Goal: Information Seeking & Learning: Compare options

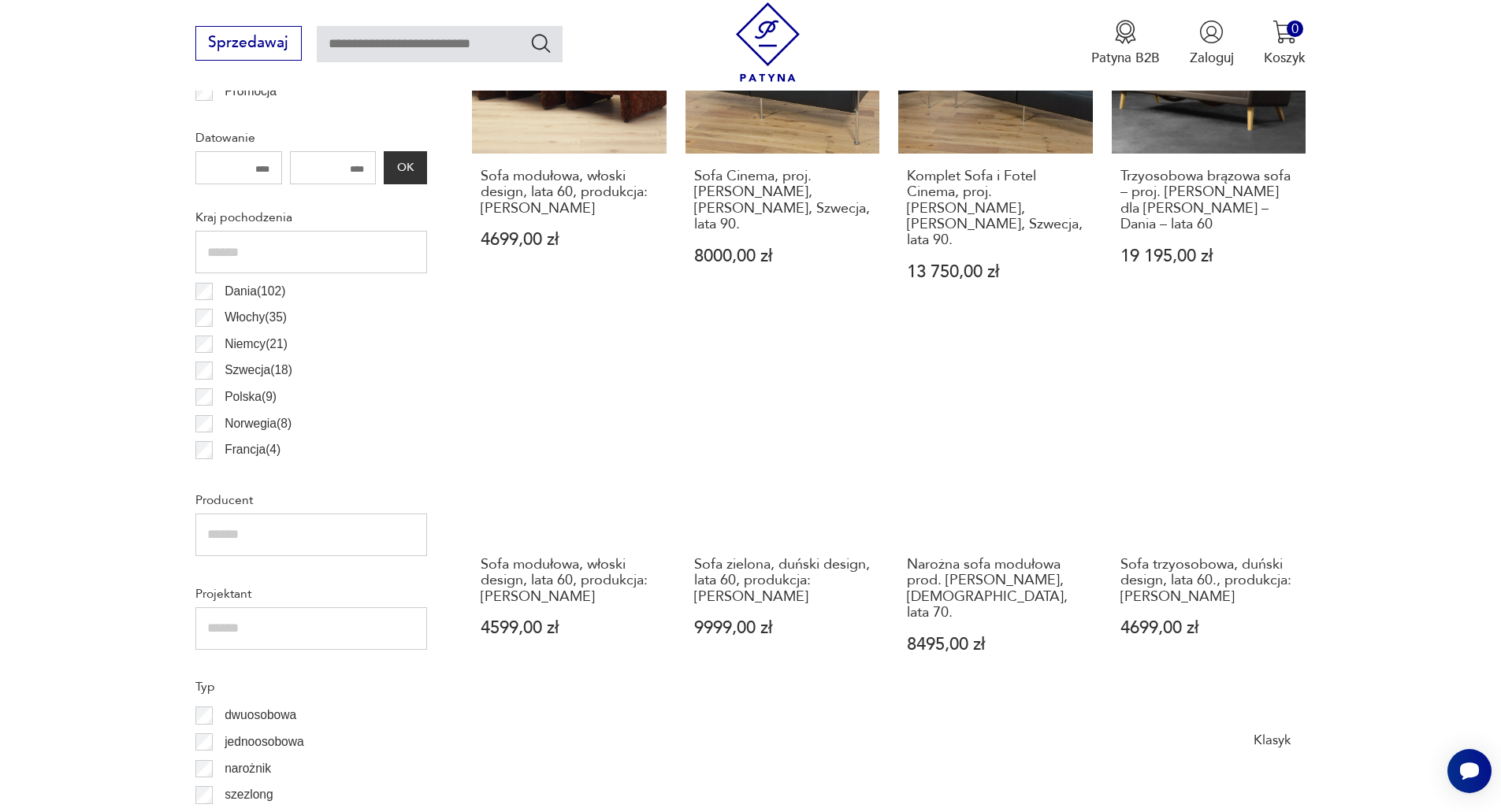
scroll to position [866, 0]
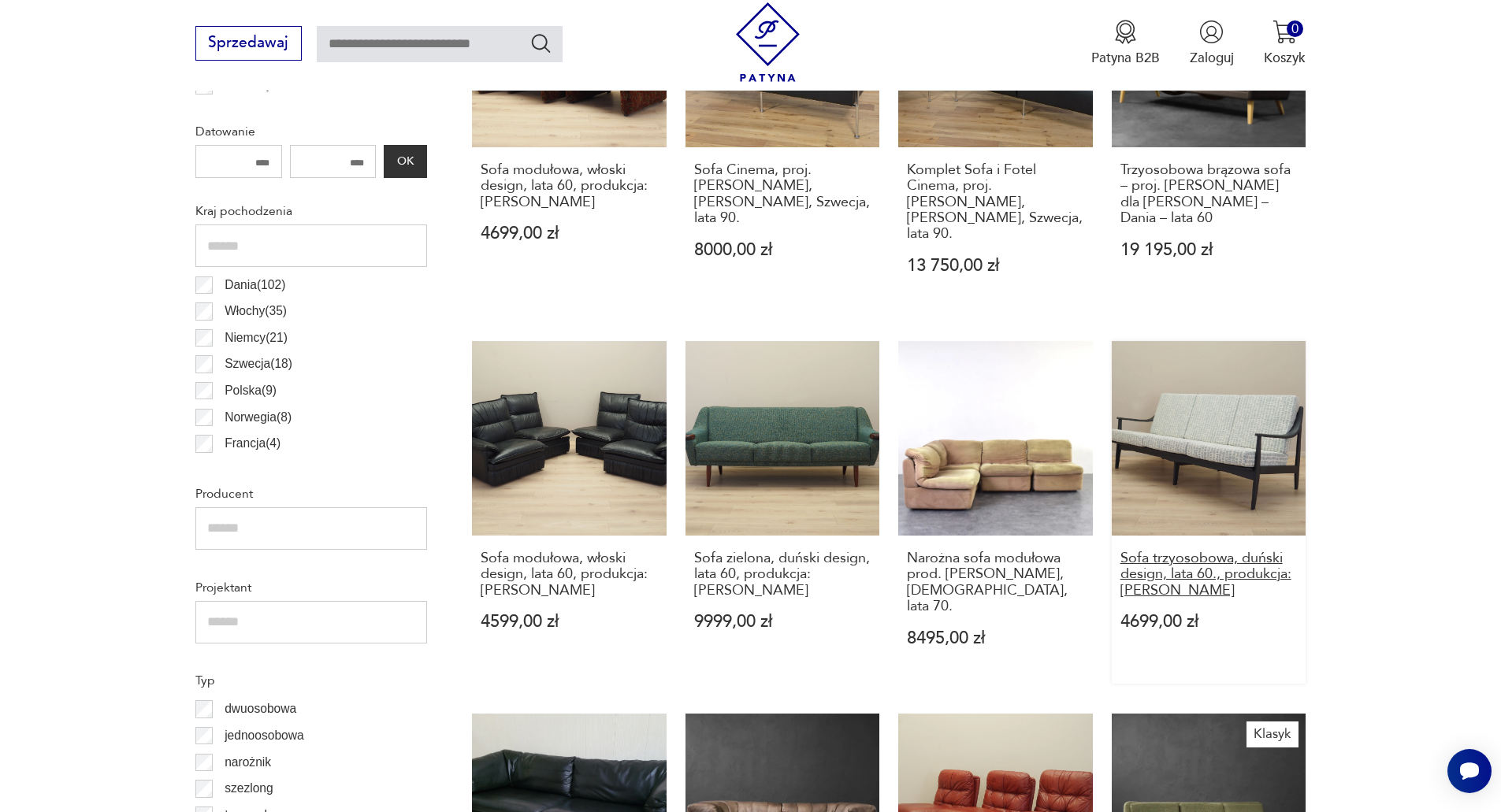
click at [1208, 555] on h3 "Sofa trzyosobowa, duński design, lata 60., produkcja: [PERSON_NAME]" at bounding box center [1208, 575] width 177 height 48
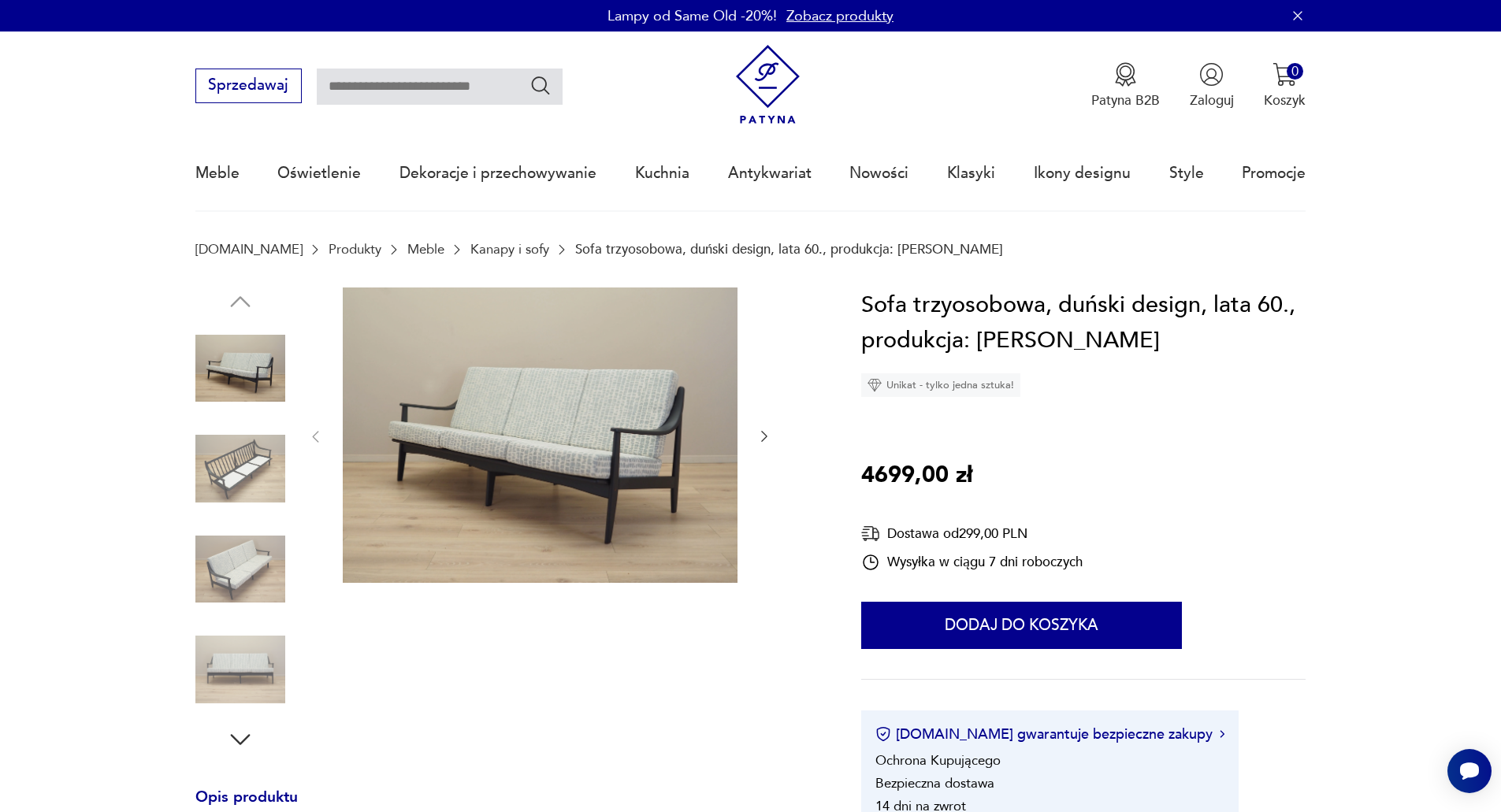
click at [760, 437] on icon "button" at bounding box center [764, 436] width 16 height 16
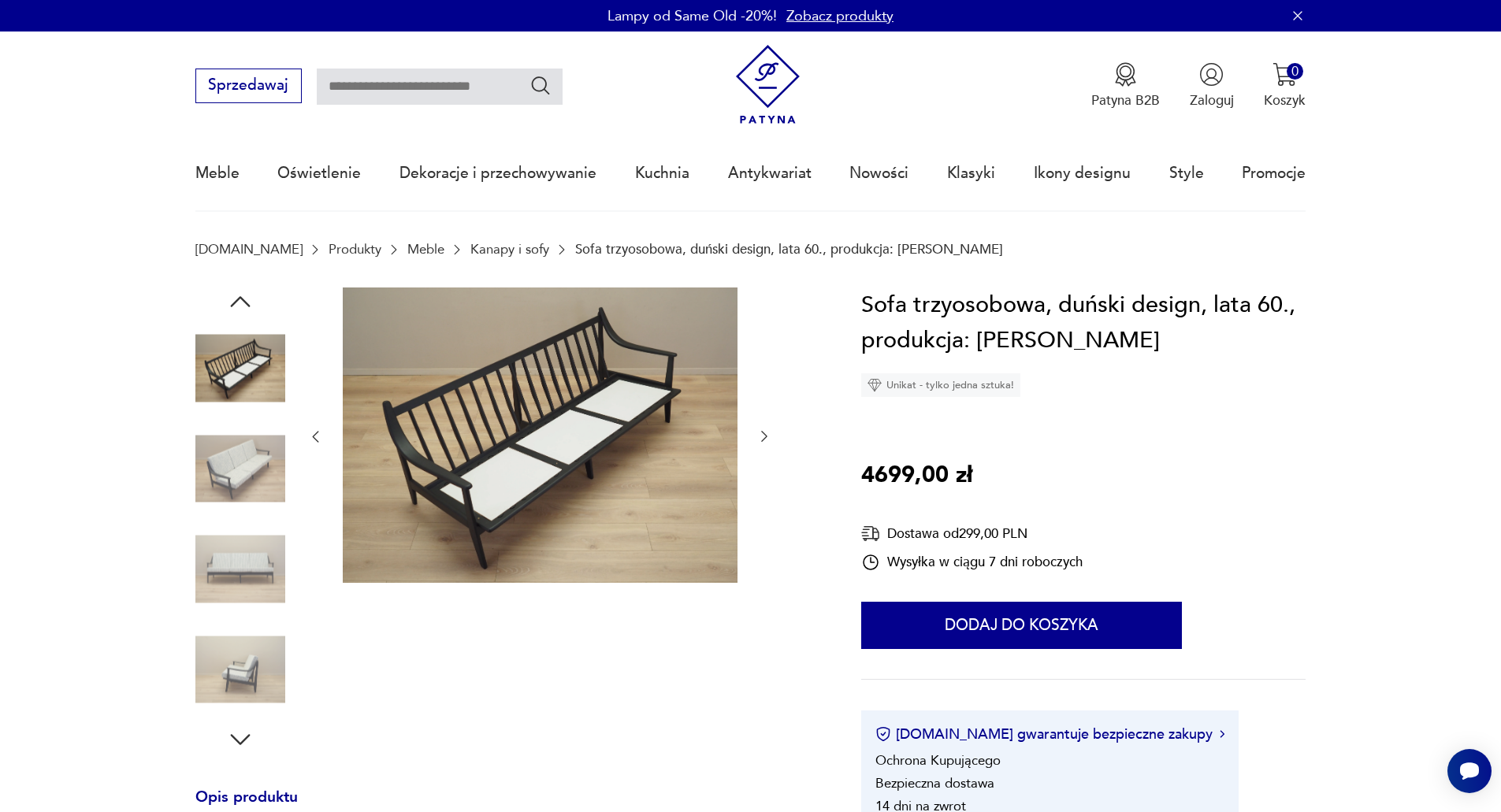
click at [760, 437] on icon "button" at bounding box center [764, 436] width 16 height 16
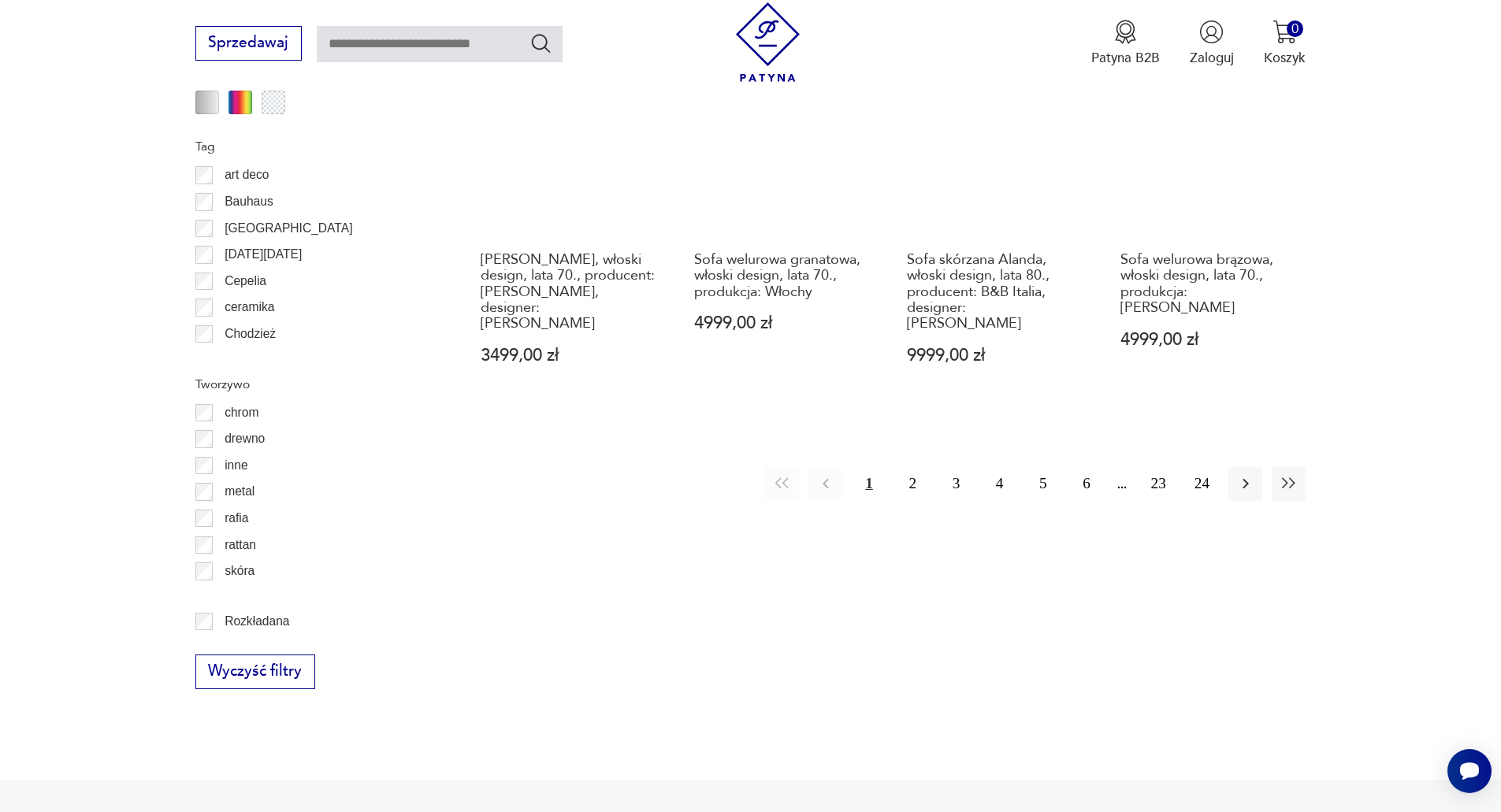
scroll to position [2047, 0]
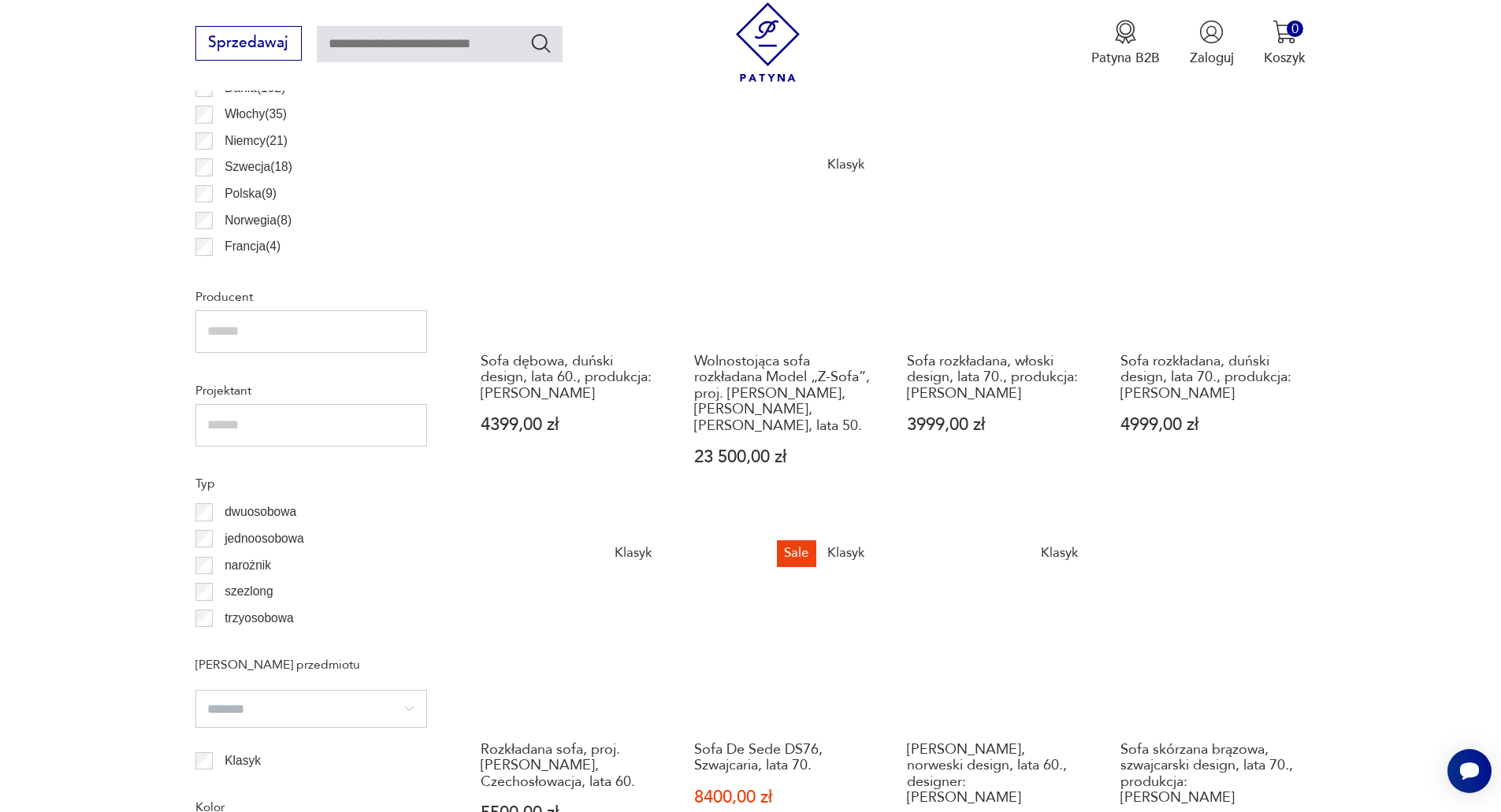
scroll to position [1155, 0]
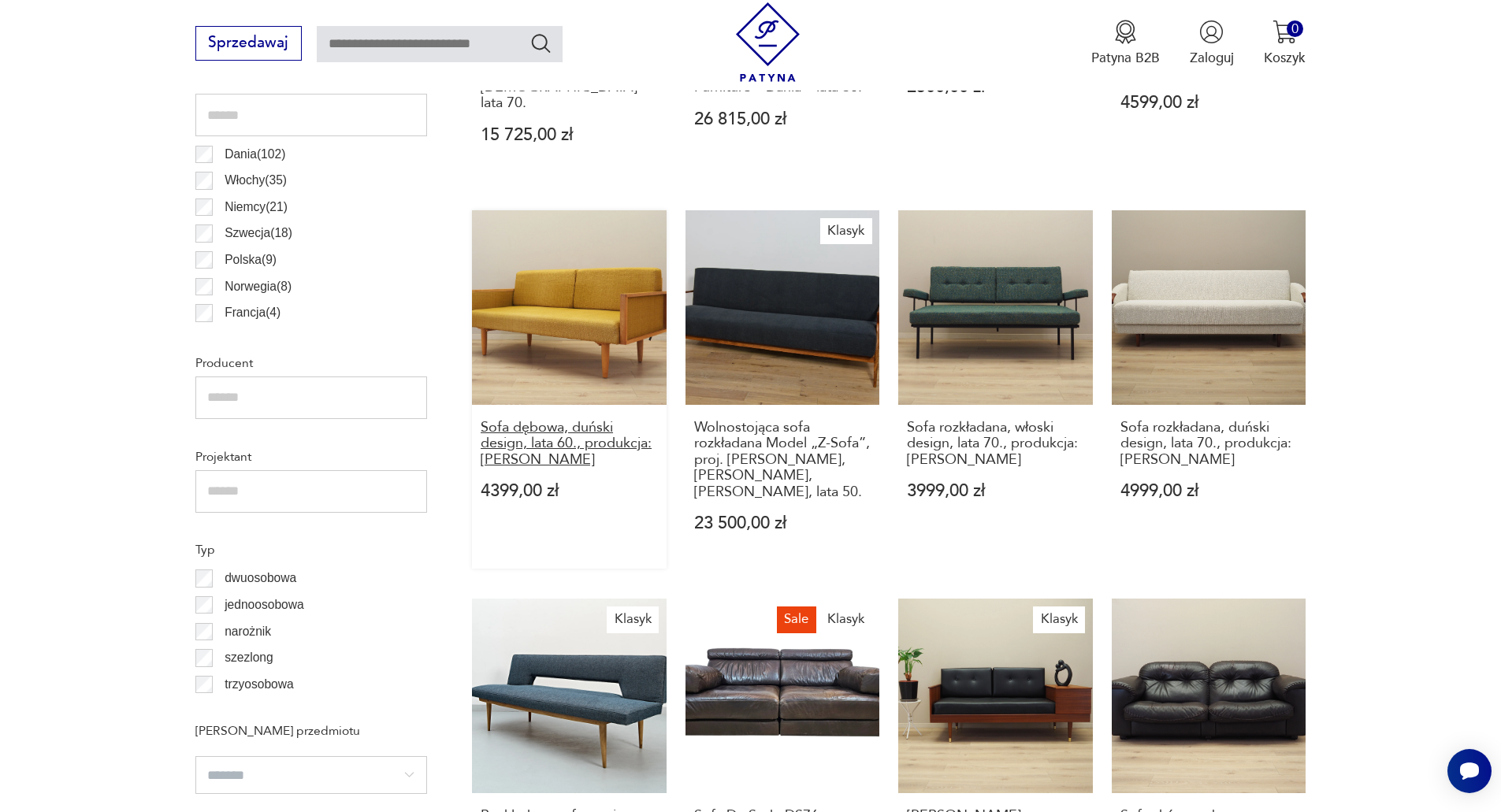
click at [580, 423] on h3 "Sofa dębowa, duński design, lata 60., produkcja: [PERSON_NAME]" at bounding box center [569, 444] width 177 height 48
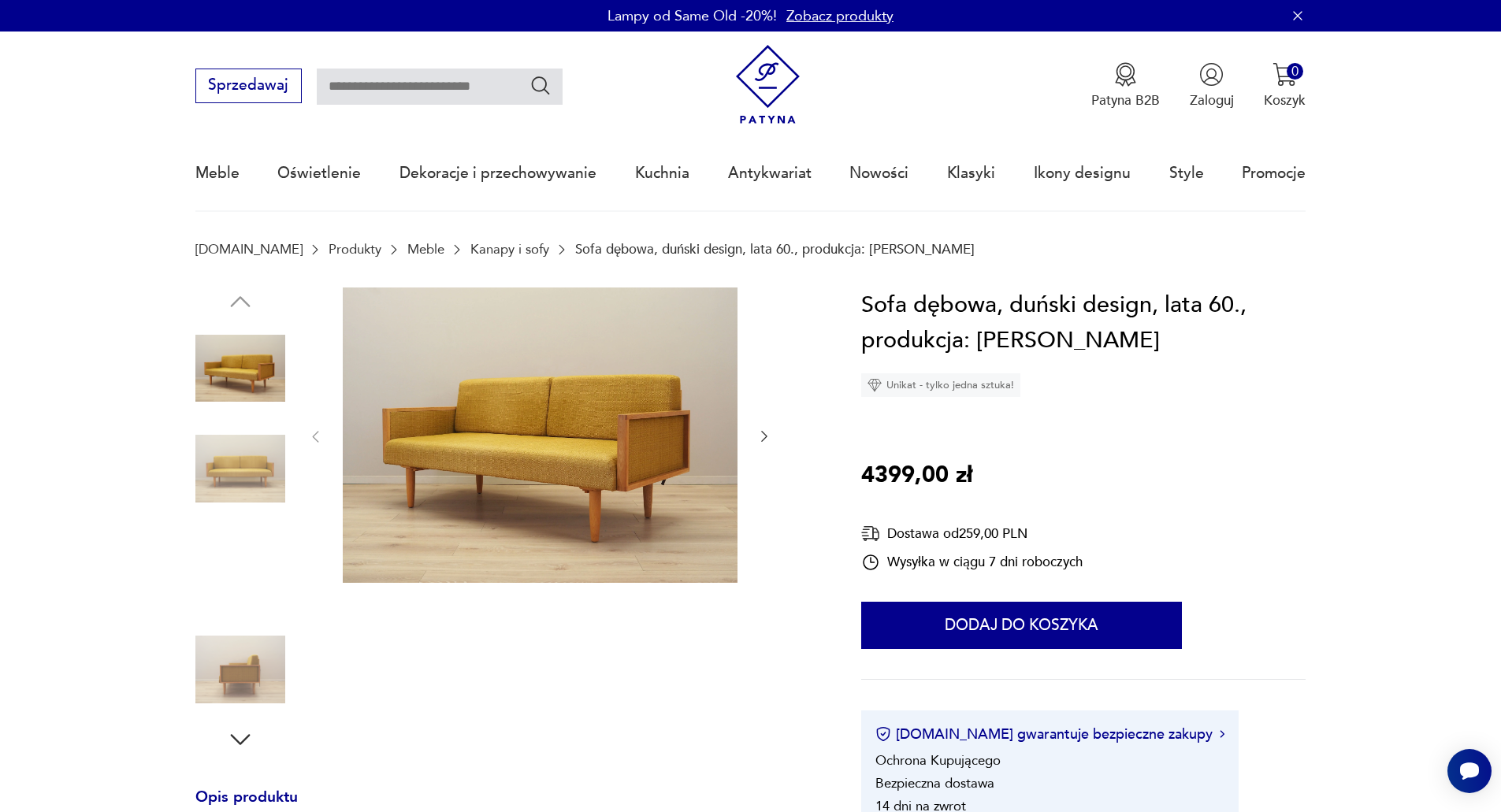
click at [234, 448] on img at bounding box center [241, 468] width 90 height 90
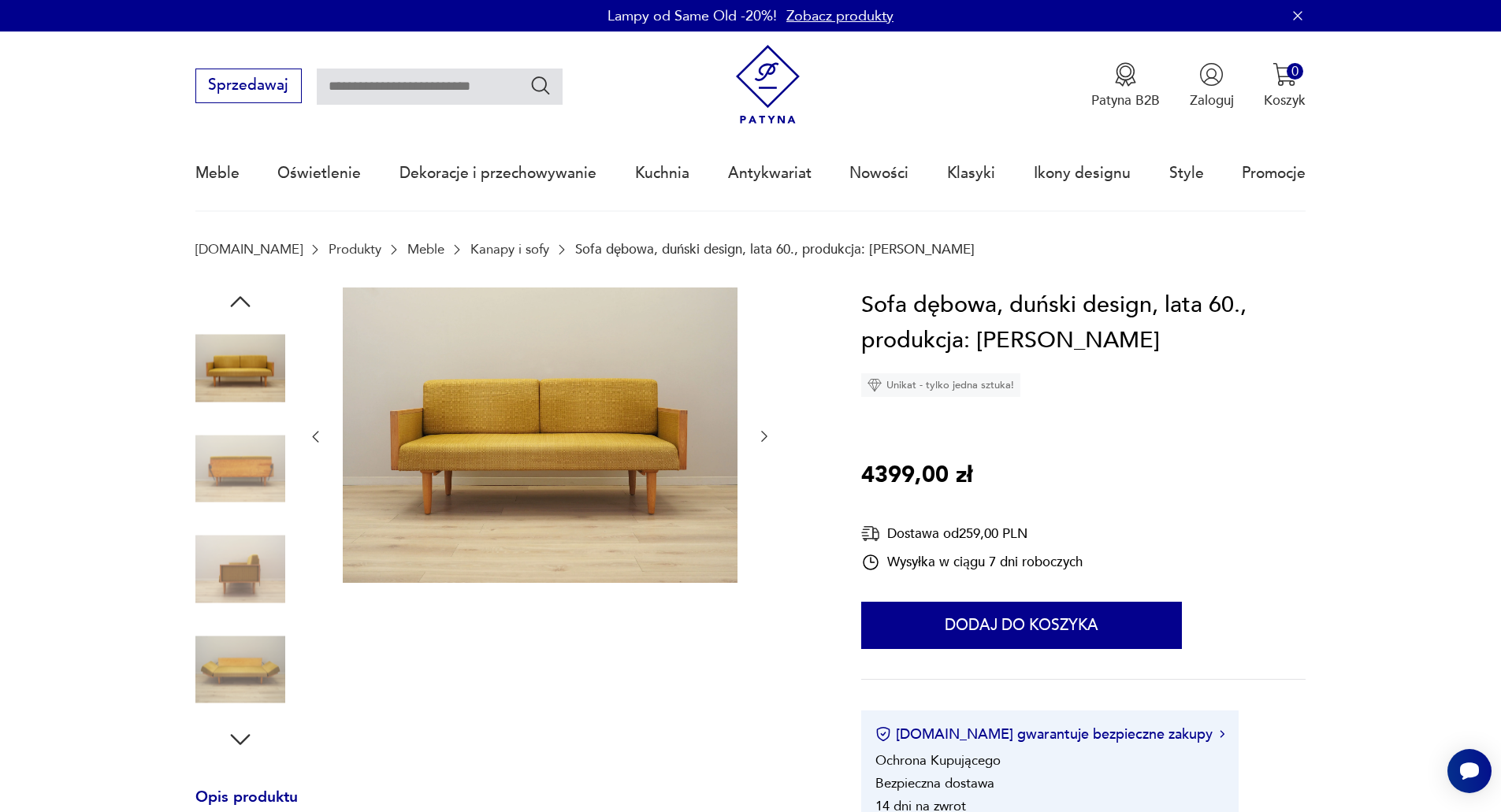
scroll to position [79, 0]
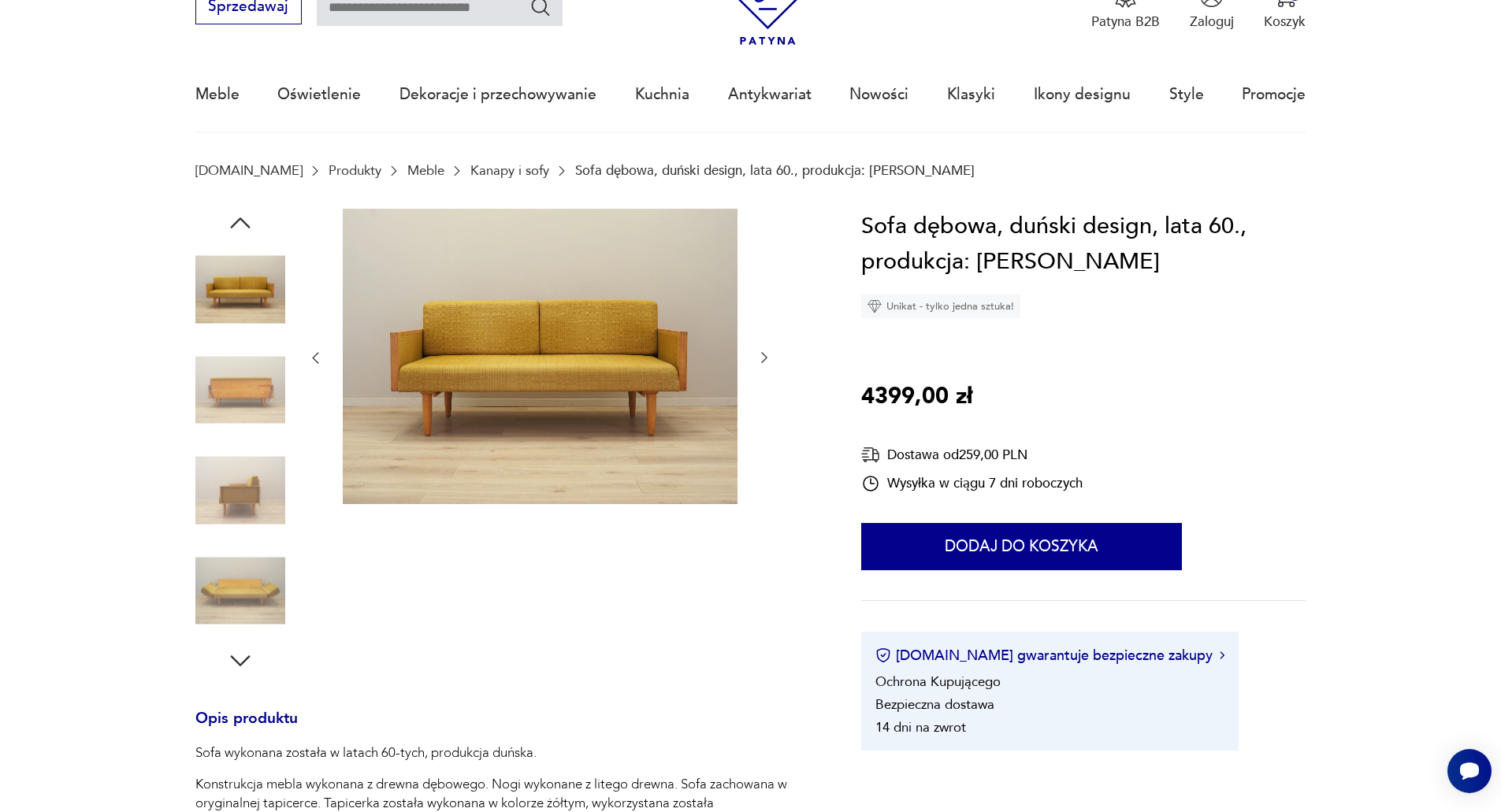
click at [248, 591] on img at bounding box center [241, 591] width 90 height 90
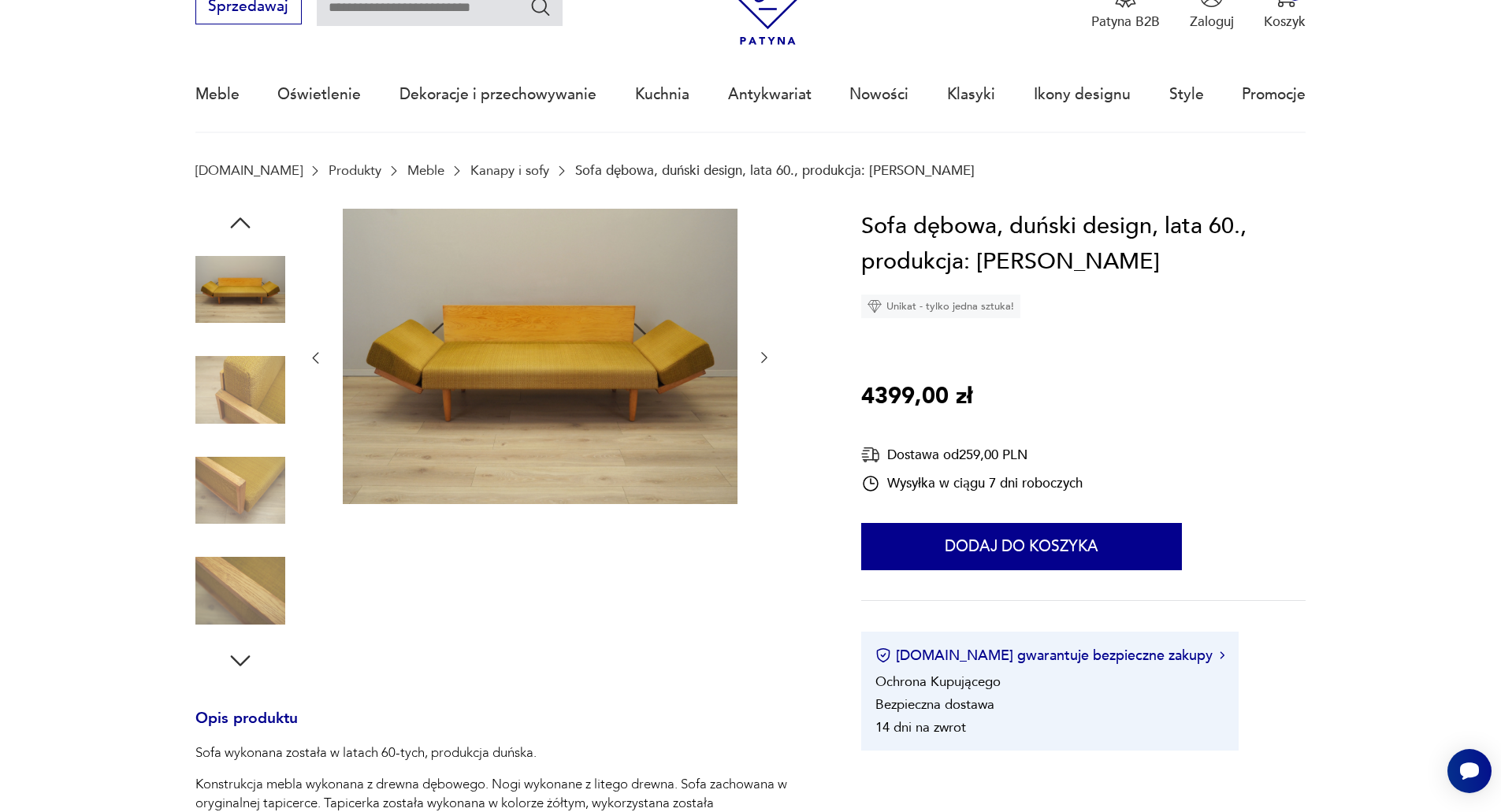
click at [231, 476] on img at bounding box center [241, 491] width 90 height 90
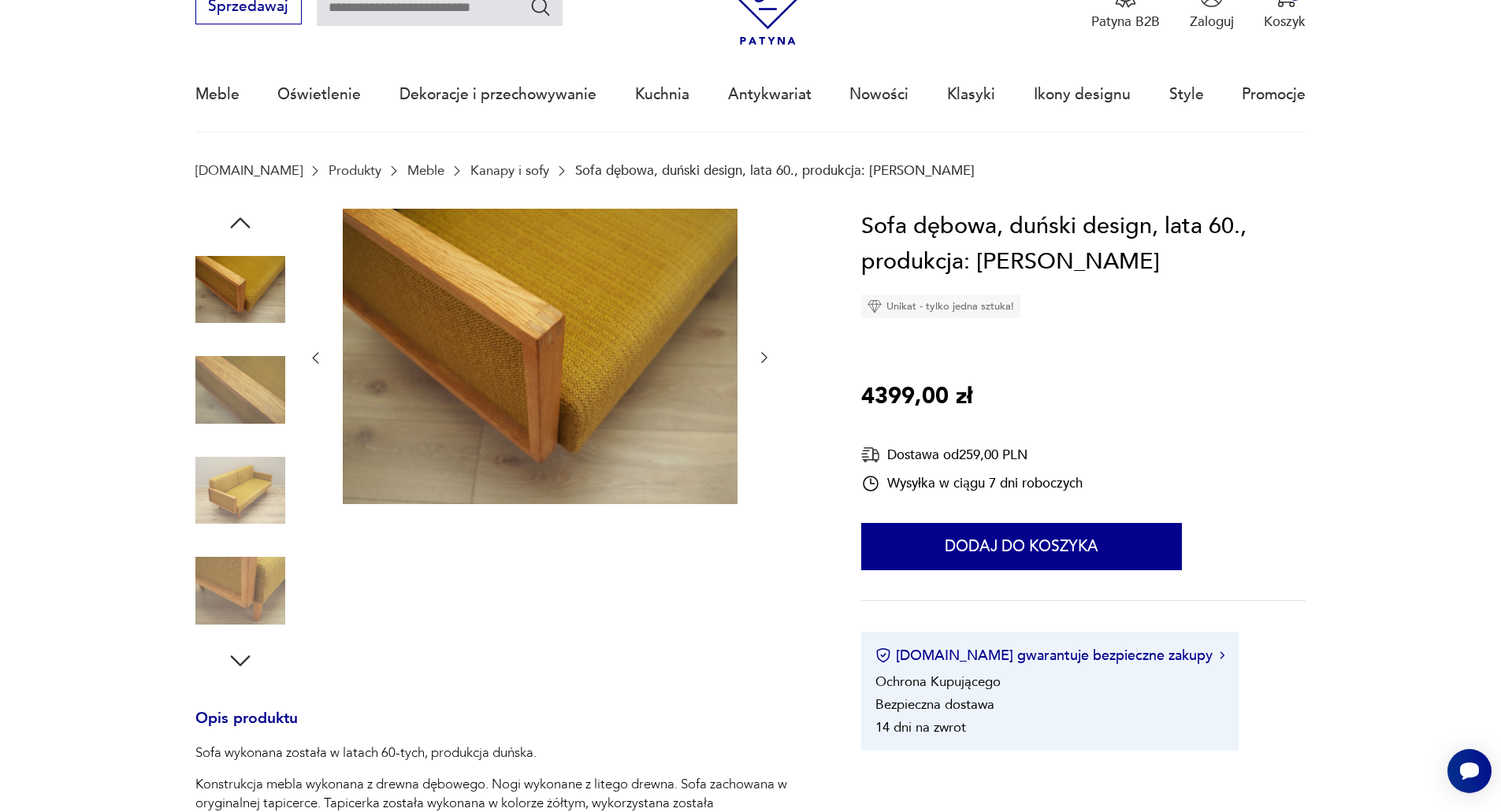
click at [252, 283] on img at bounding box center [241, 290] width 90 height 90
click at [245, 379] on img at bounding box center [241, 390] width 90 height 90
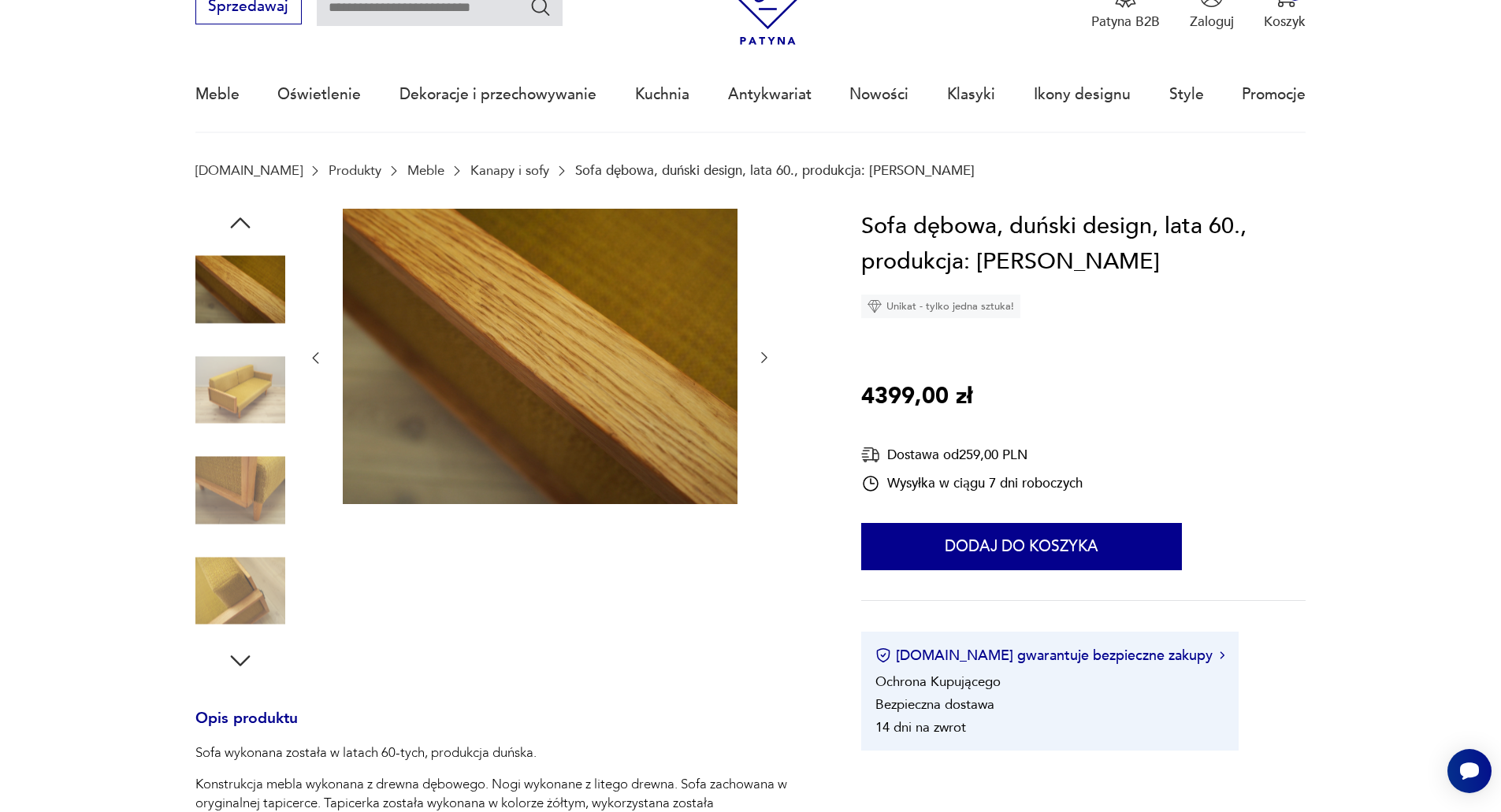
click at [243, 419] on img at bounding box center [241, 390] width 90 height 90
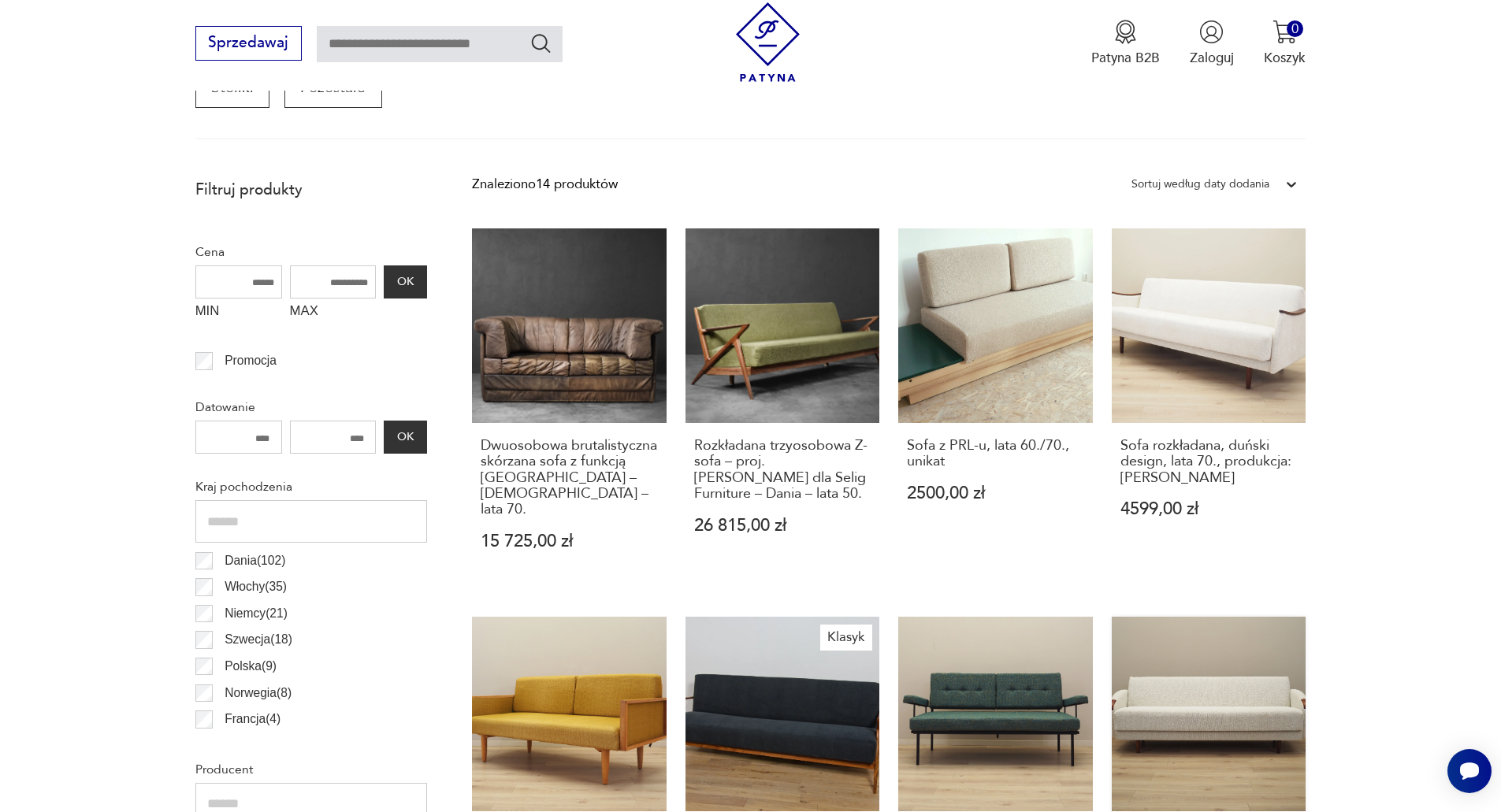
scroll to position [682, 0]
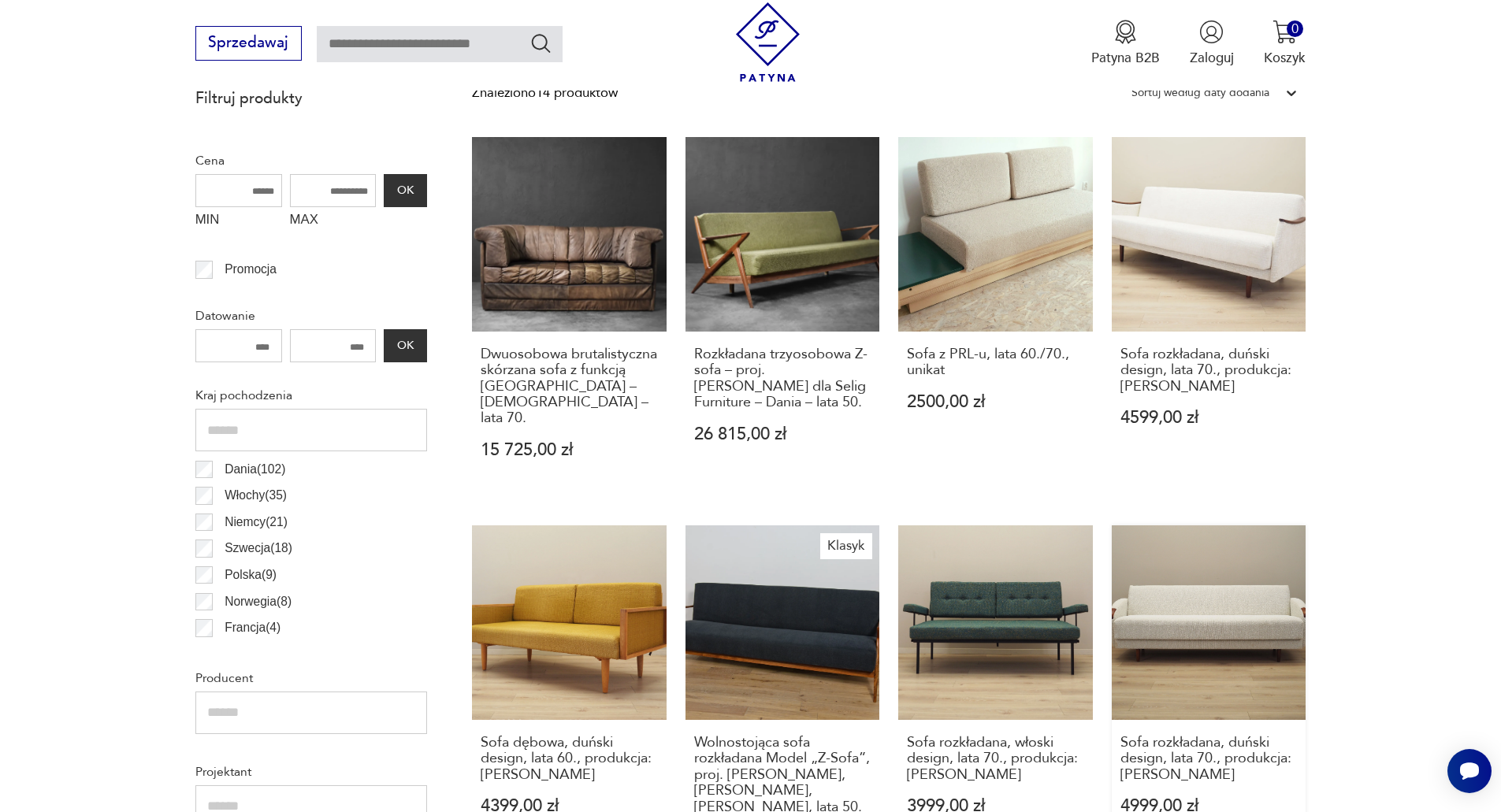
click at [1175, 599] on link "Sofa rozkładana, duński design, lata 70., produkcja: [PERSON_NAME] 4999,00 zł" at bounding box center [1208, 704] width 195 height 358
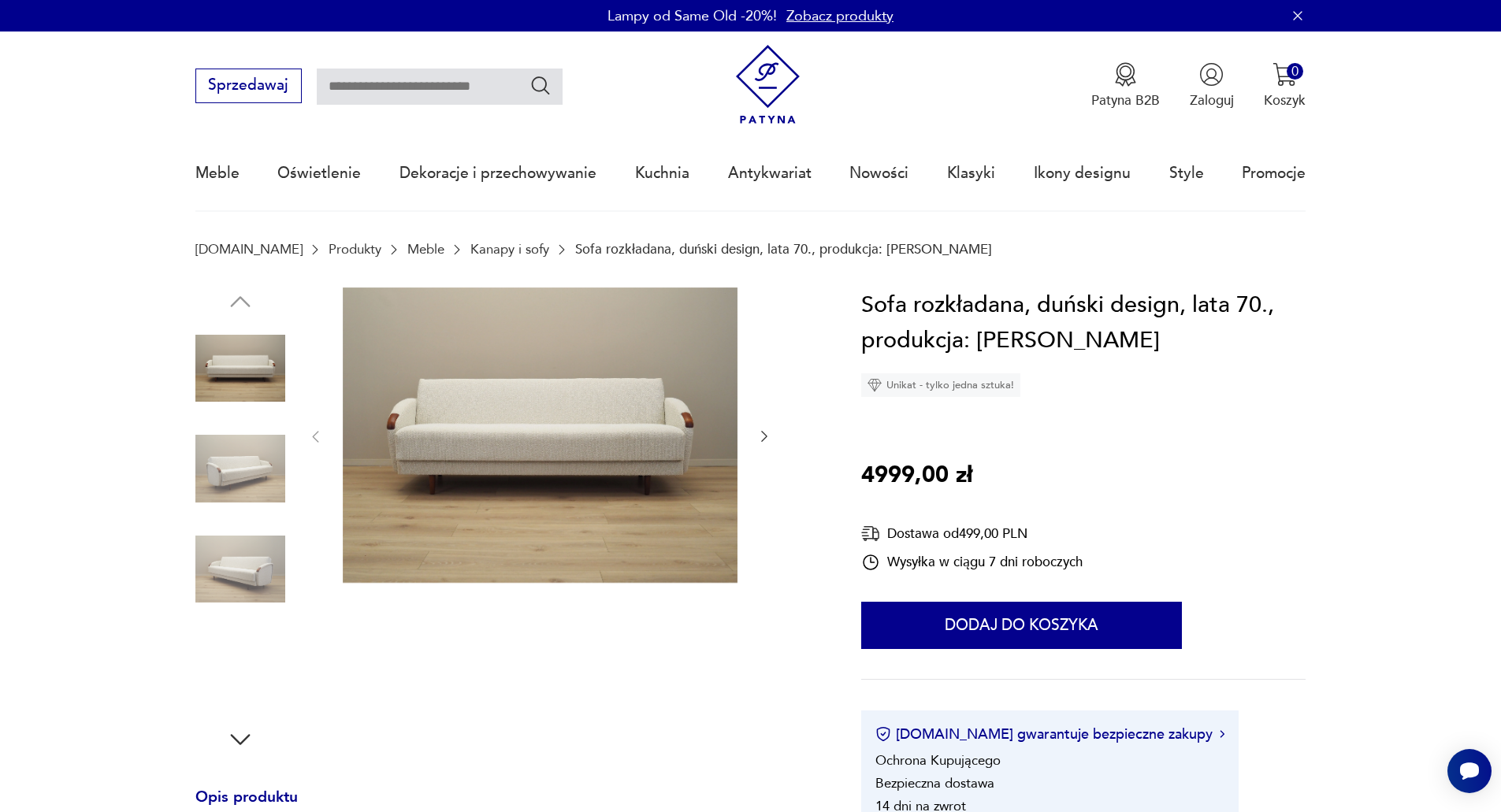
click at [231, 484] on img at bounding box center [241, 468] width 90 height 90
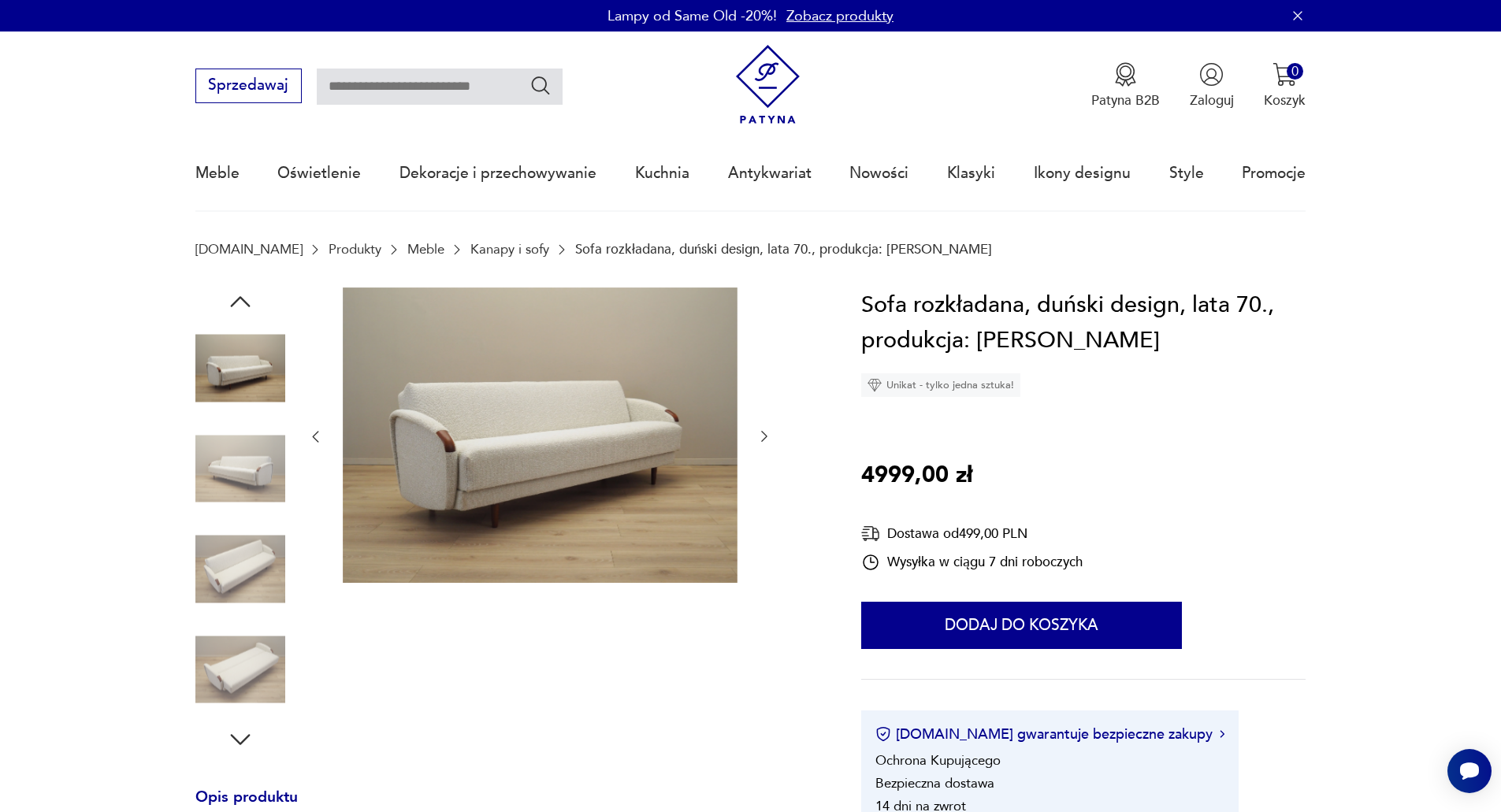
click at [236, 551] on img at bounding box center [241, 570] width 90 height 90
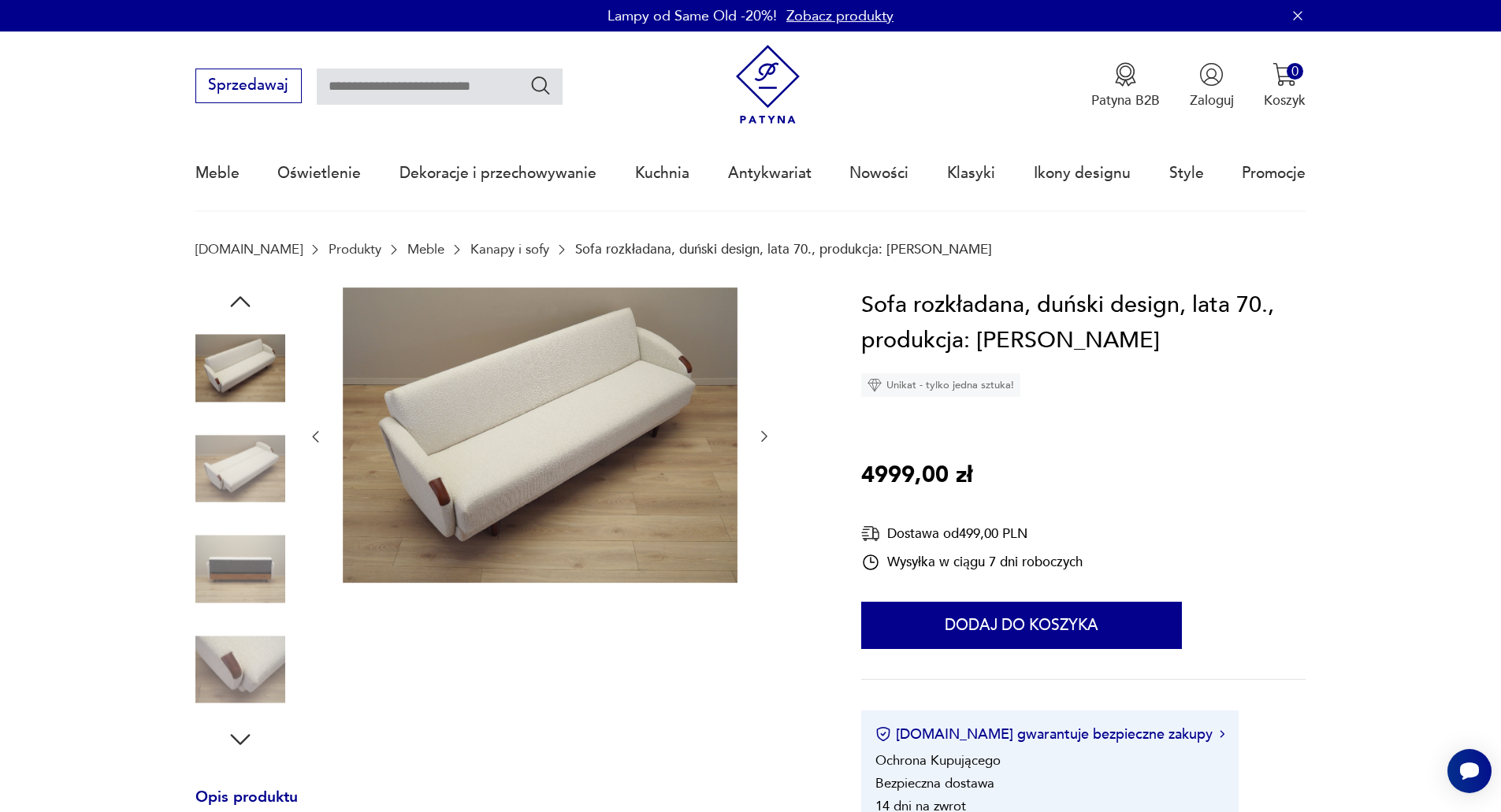
click at [248, 468] on img at bounding box center [241, 468] width 90 height 90
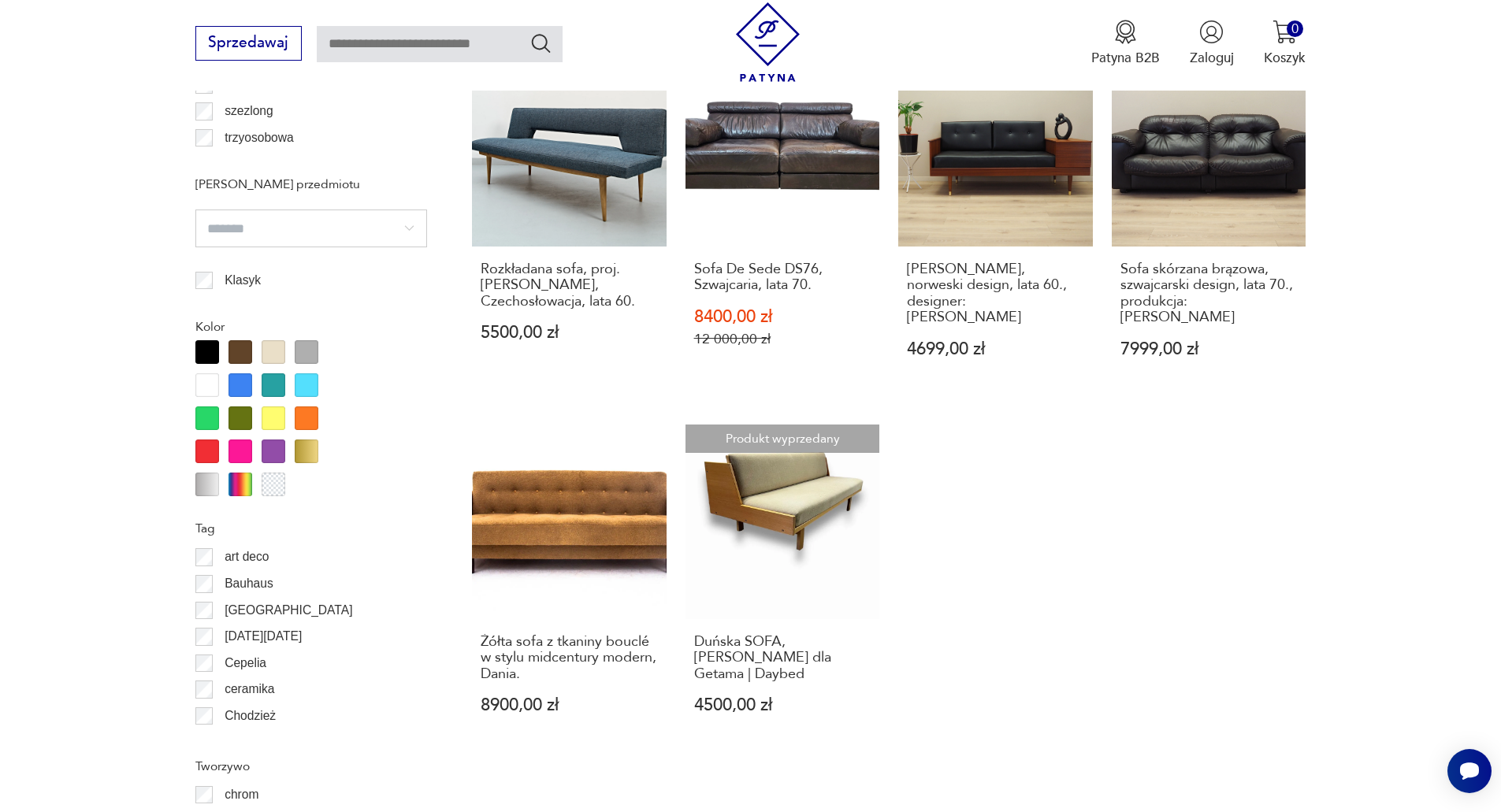
scroll to position [1548, 0]
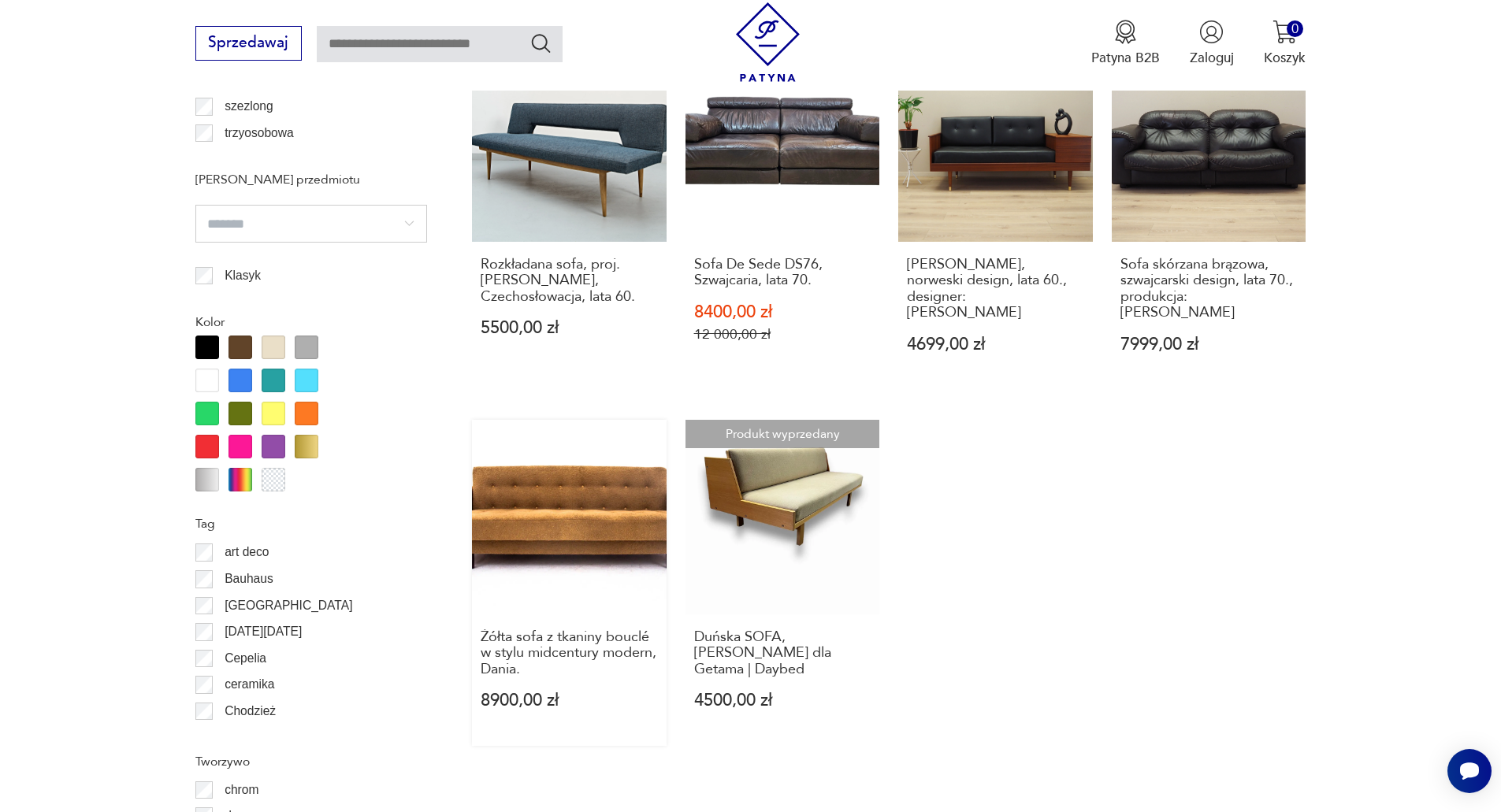
click at [589, 533] on link "Żółta sofa z tkaniny bouclé w stylu midcentury modern, Dania. 8900,00 zł" at bounding box center [569, 583] width 195 height 327
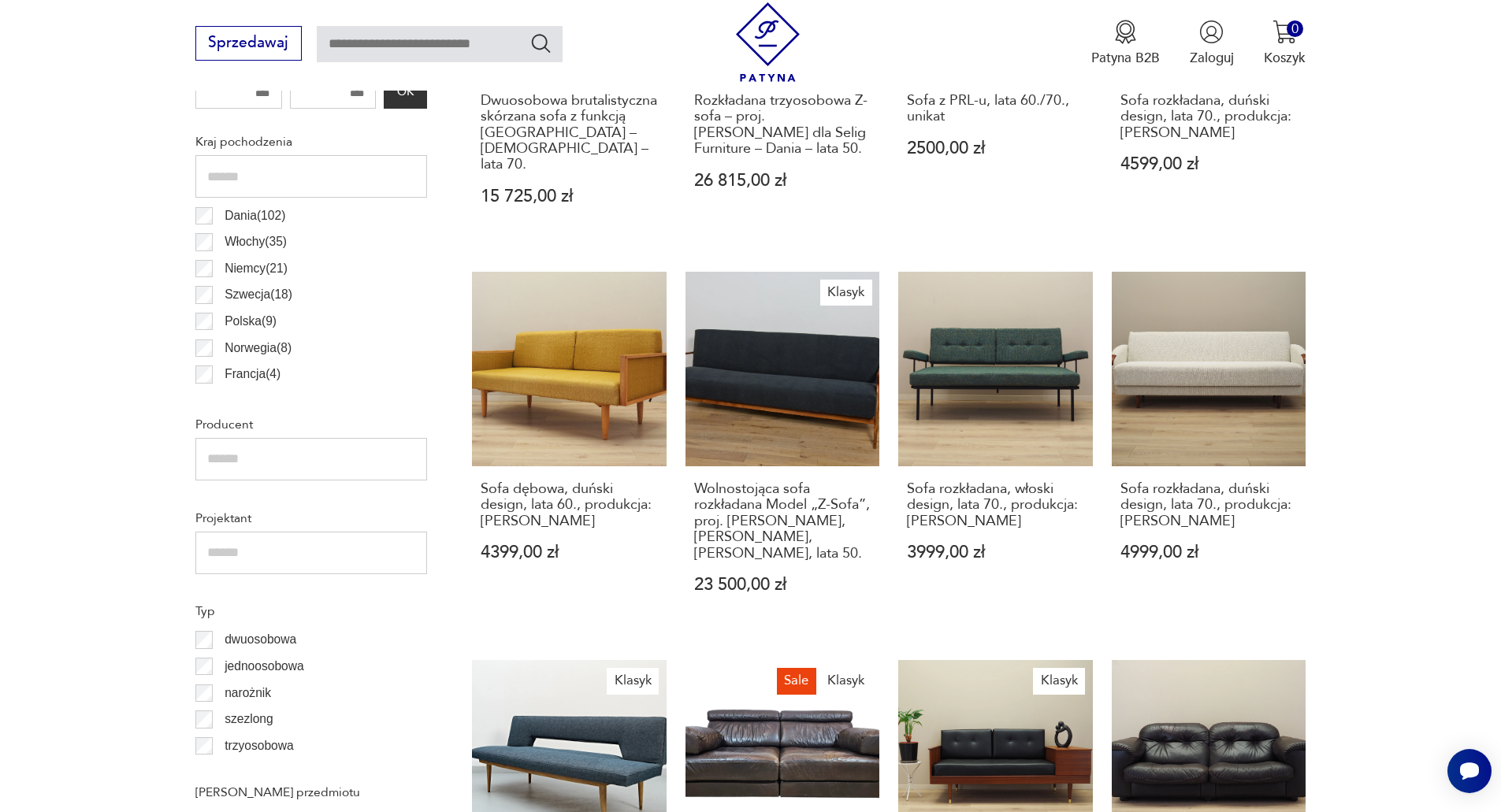
scroll to position [621, 0]
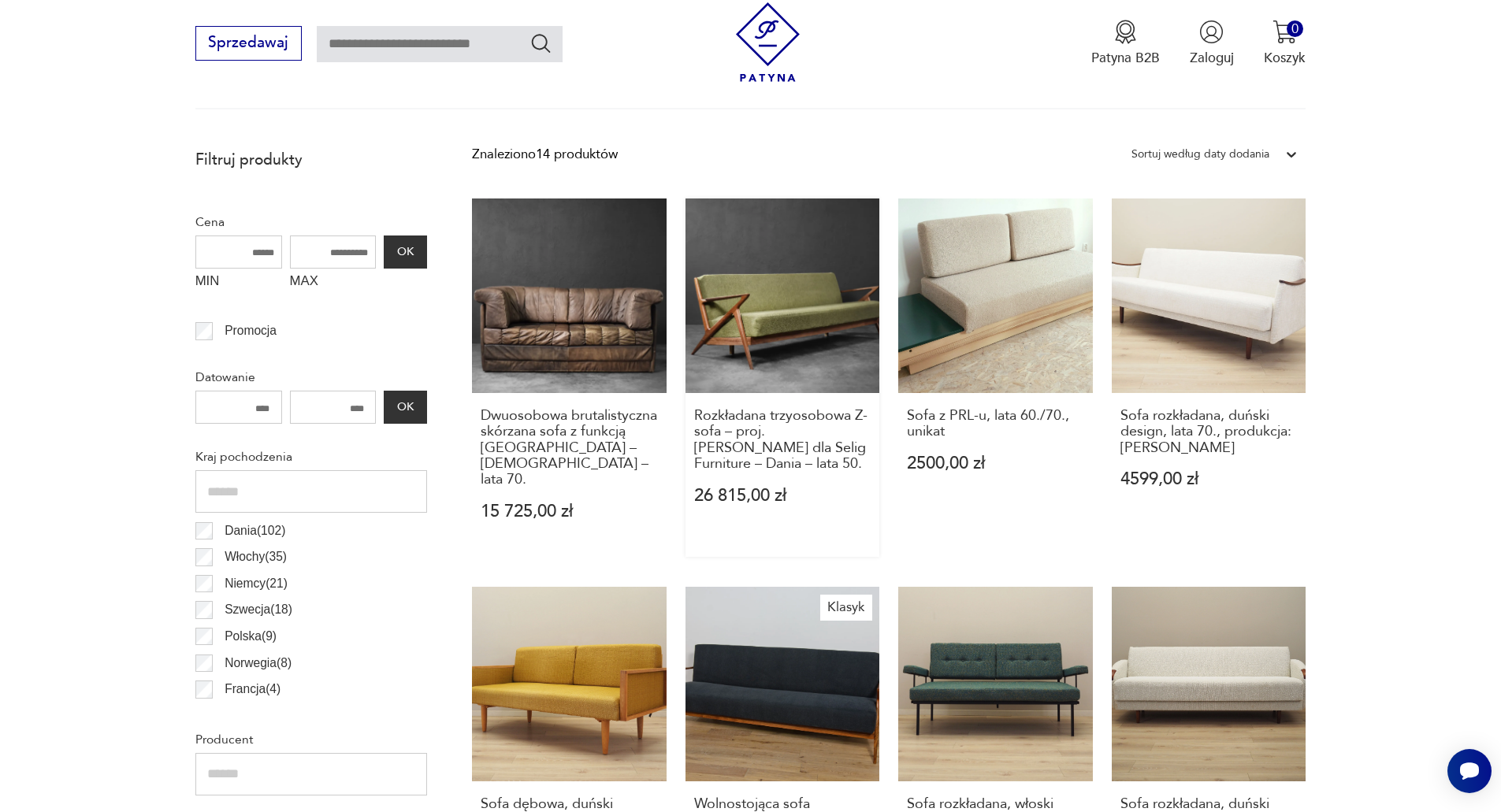
click at [745, 310] on link "Rozkładana trzyosobowa Z- sofa – proj. [PERSON_NAME] dla Selig Furniture – Dani…" at bounding box center [782, 377] width 195 height 358
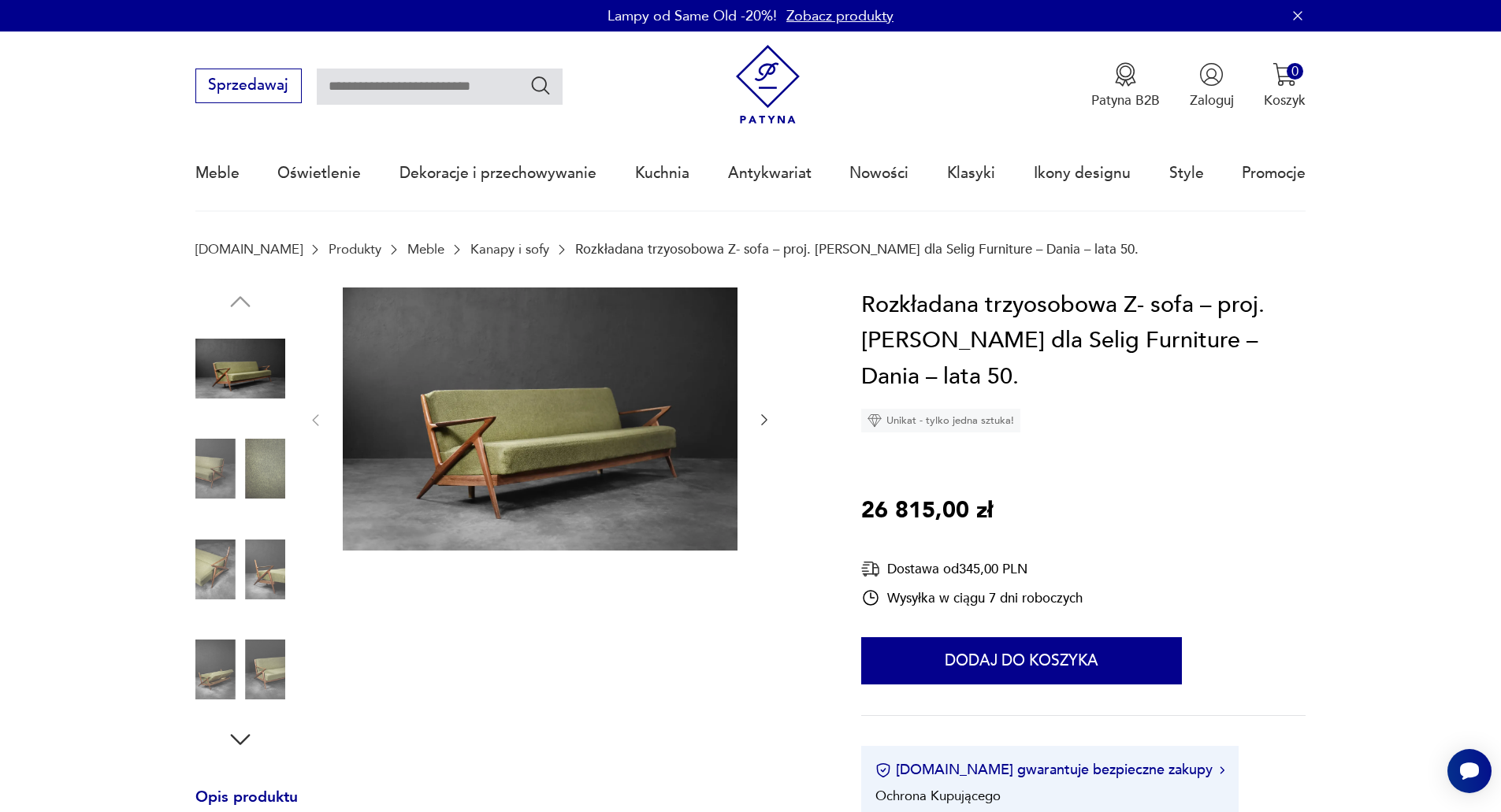
click at [604, 401] on img at bounding box center [540, 418] width 395 height 263
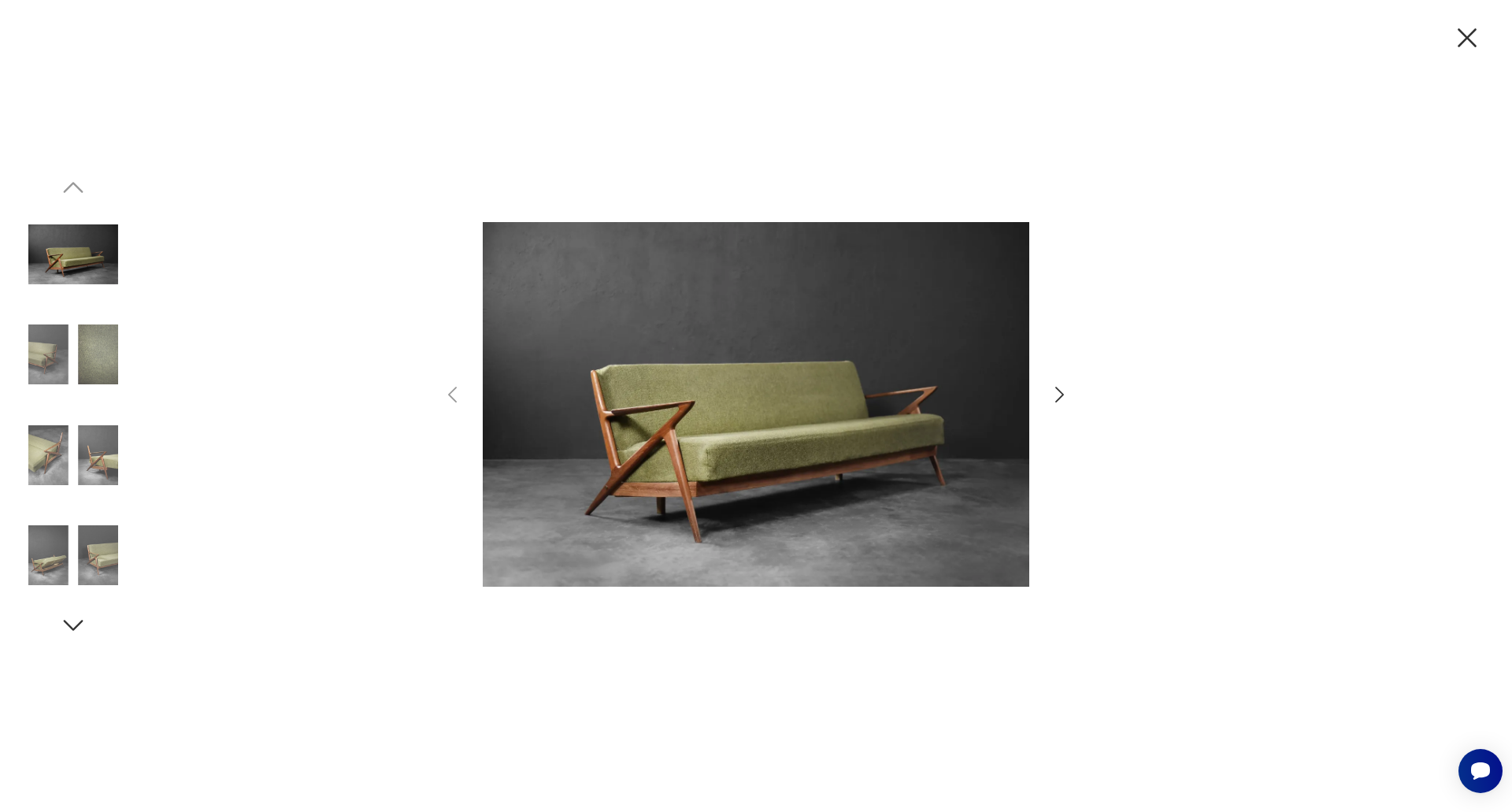
click at [1049, 390] on icon "button" at bounding box center [1059, 395] width 23 height 23
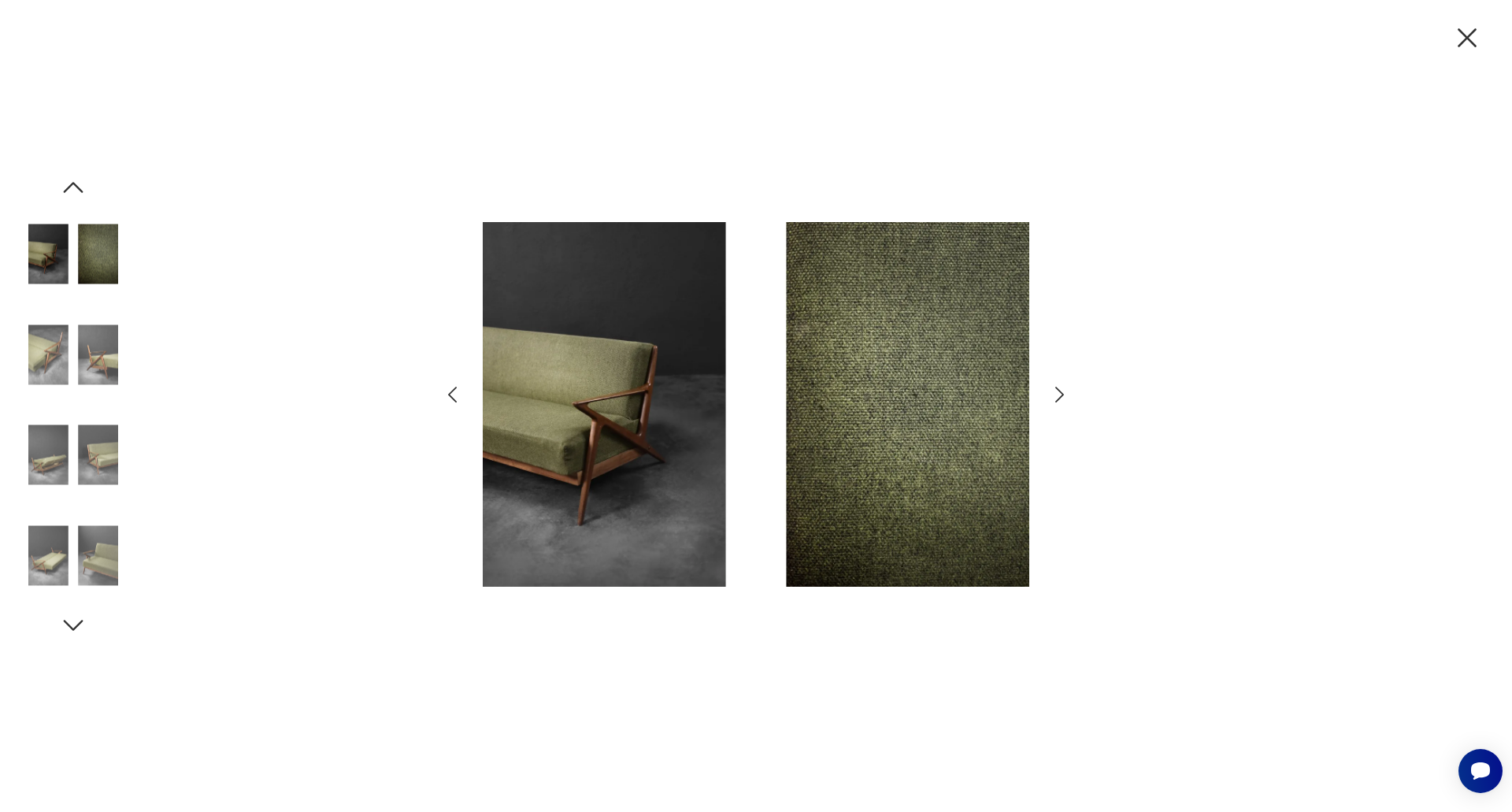
click at [1049, 390] on icon "button" at bounding box center [1059, 395] width 23 height 23
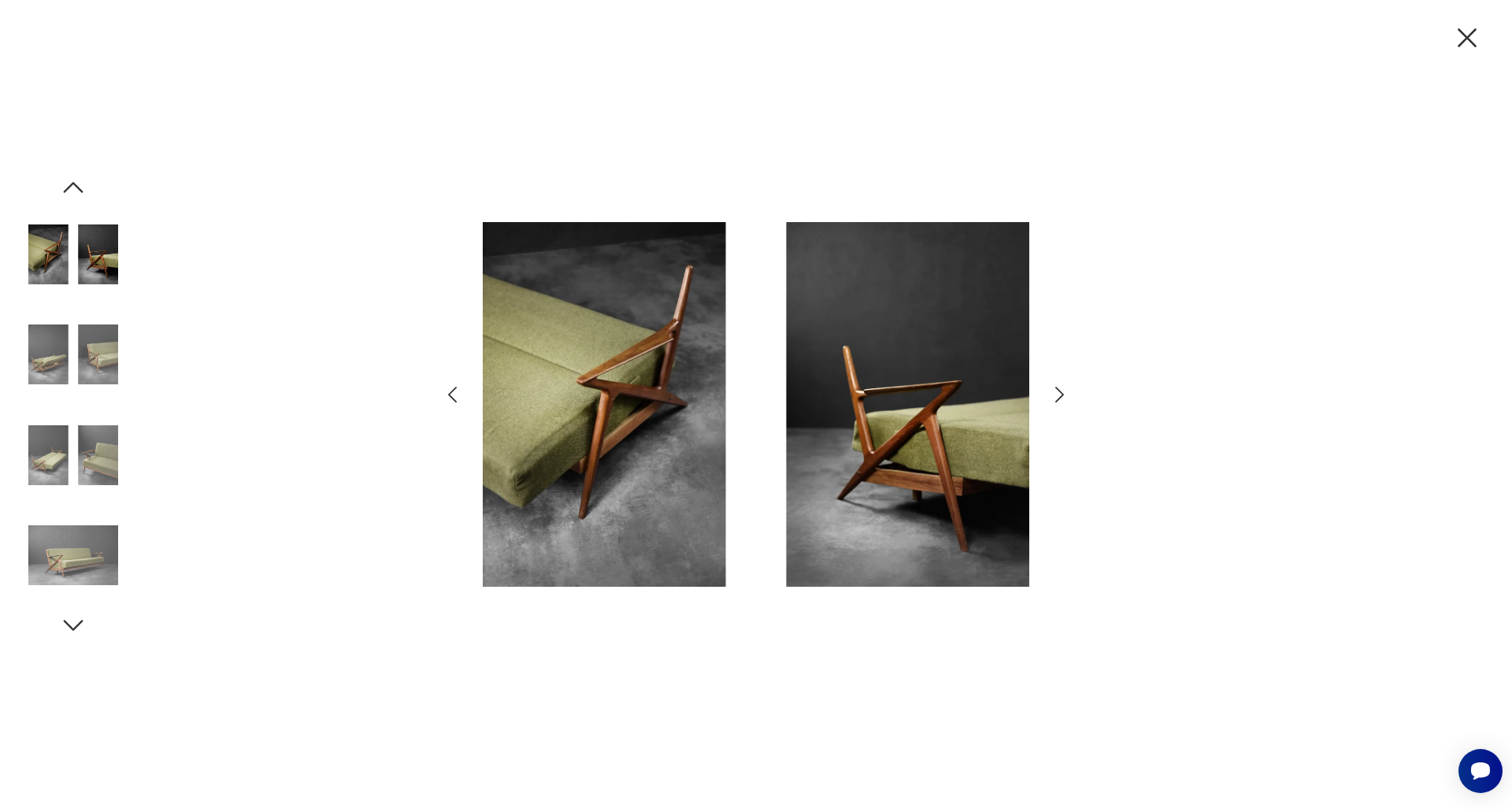
click at [1049, 390] on icon "button" at bounding box center [1059, 395] width 23 height 23
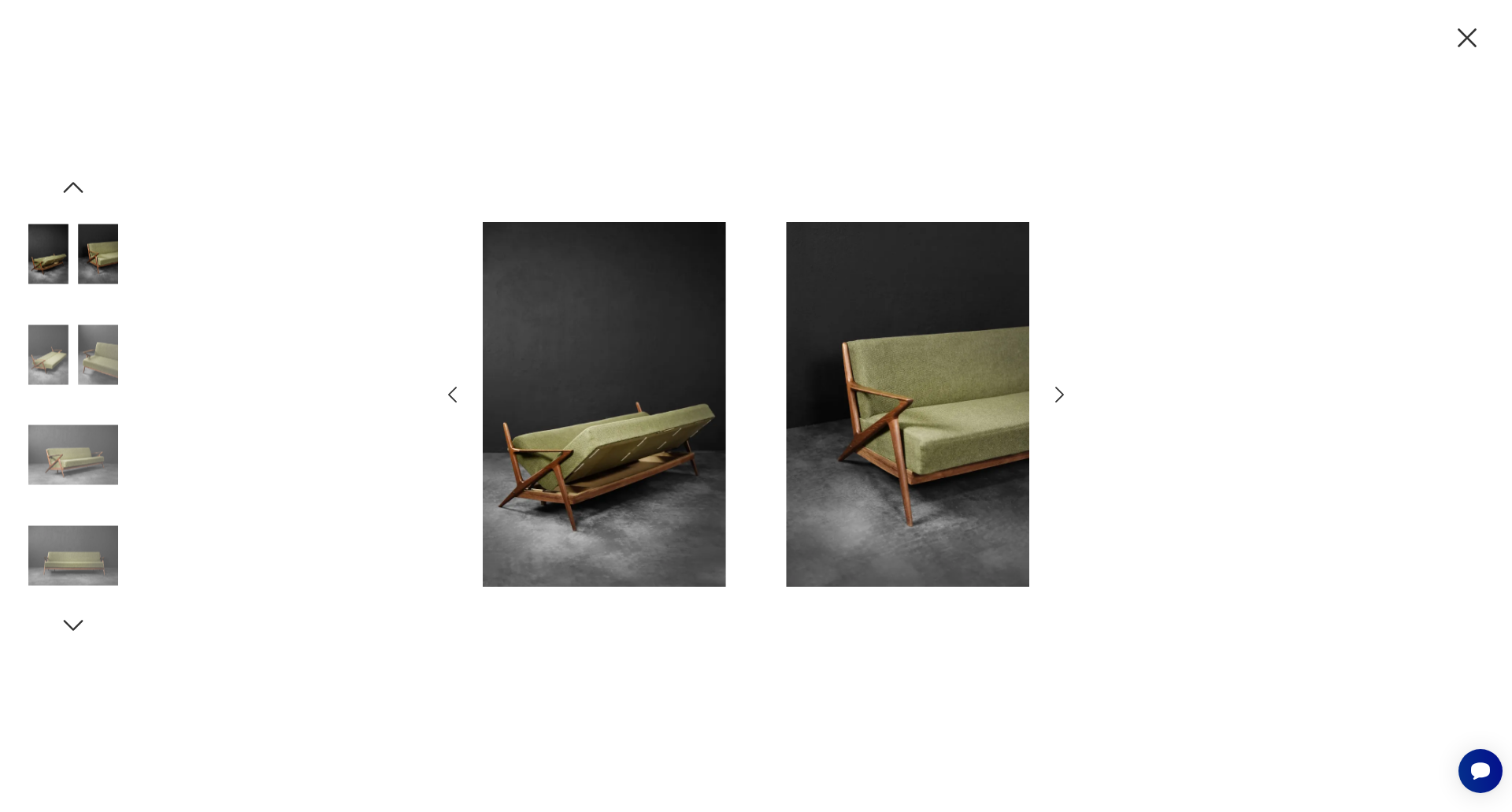
click at [1049, 390] on icon "button" at bounding box center [1059, 395] width 23 height 23
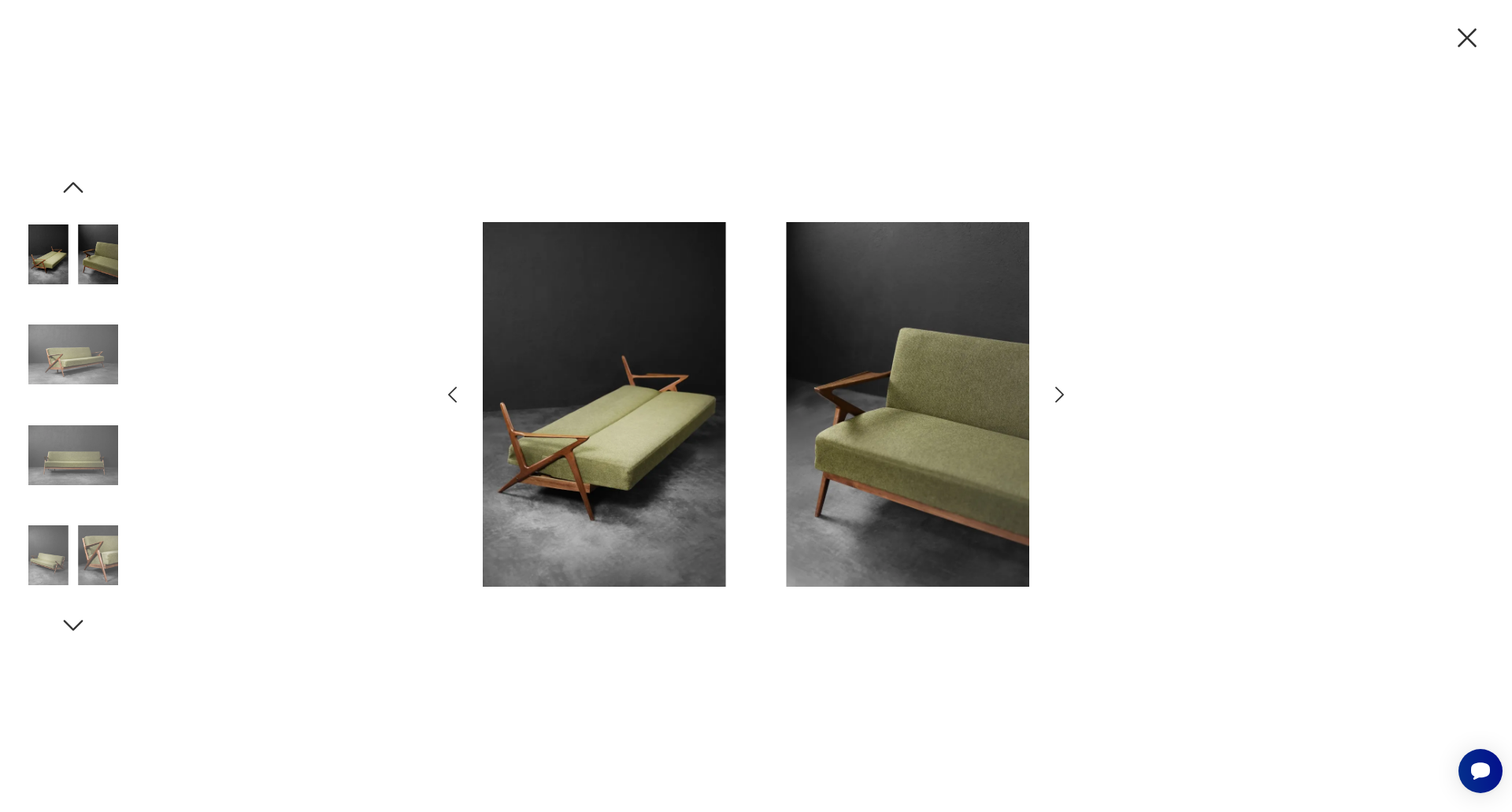
click at [1049, 390] on icon "button" at bounding box center [1059, 395] width 23 height 23
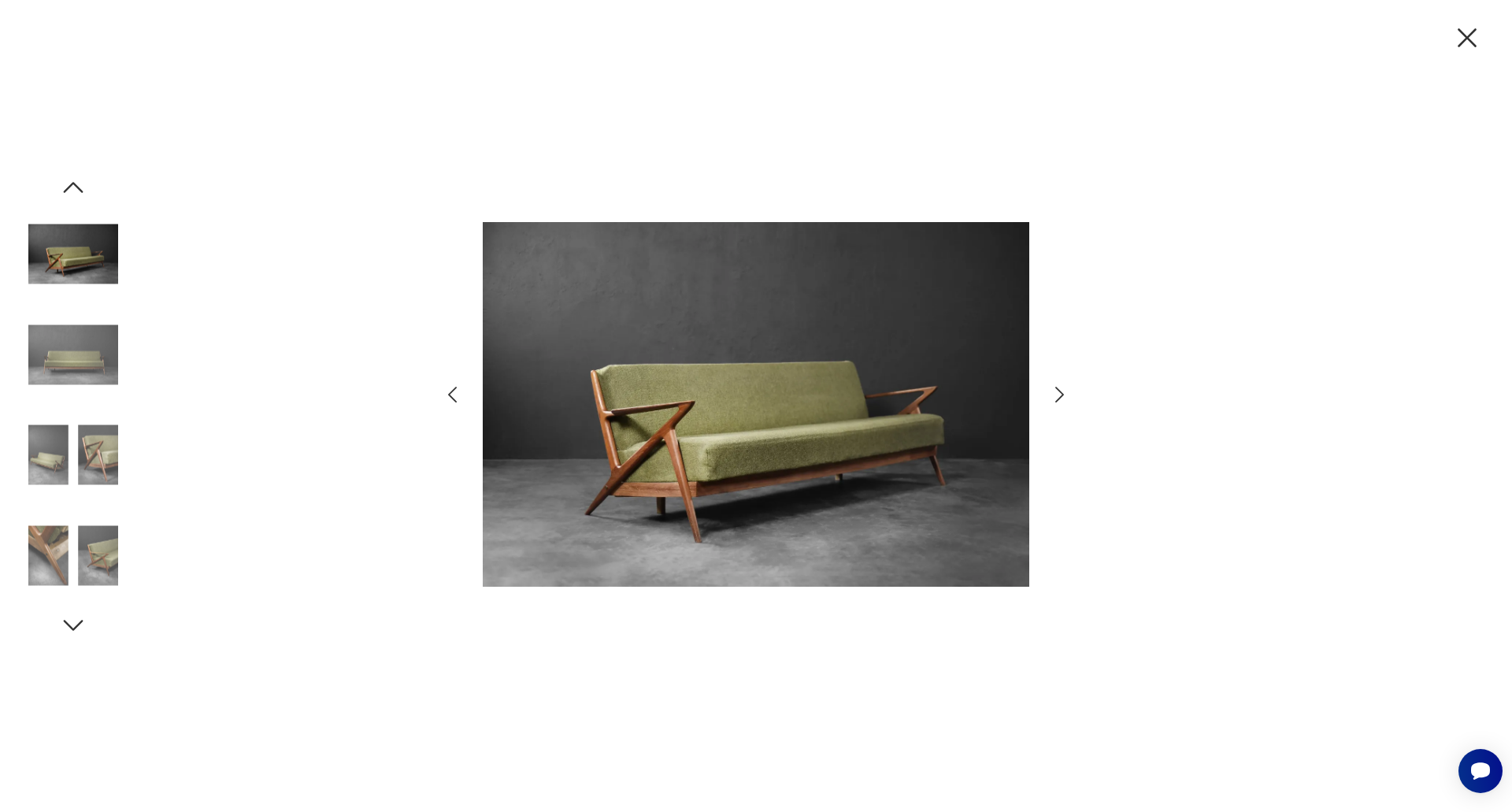
click at [1049, 390] on icon "button" at bounding box center [1059, 395] width 23 height 23
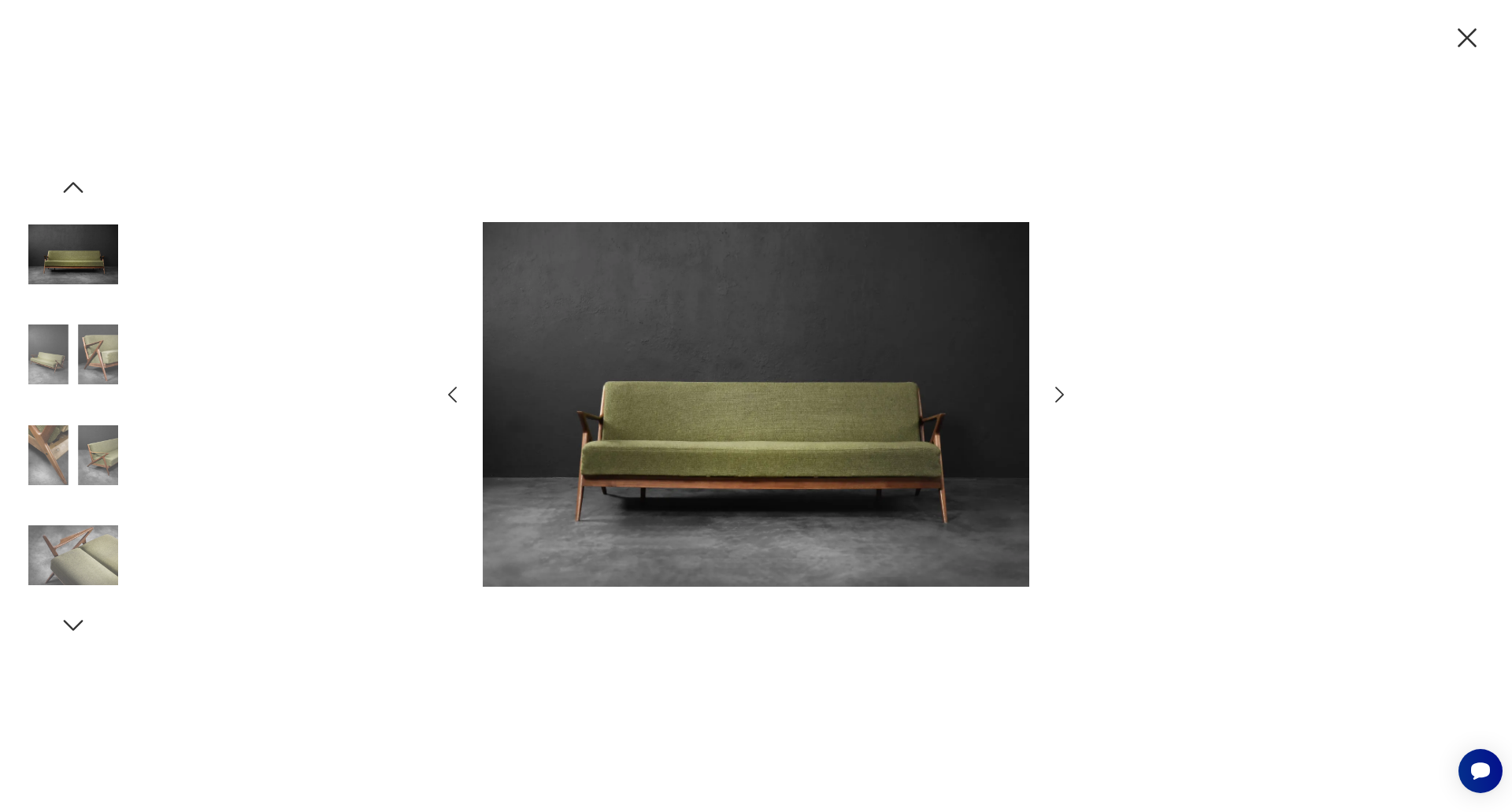
click at [1049, 390] on icon "button" at bounding box center [1059, 395] width 23 height 23
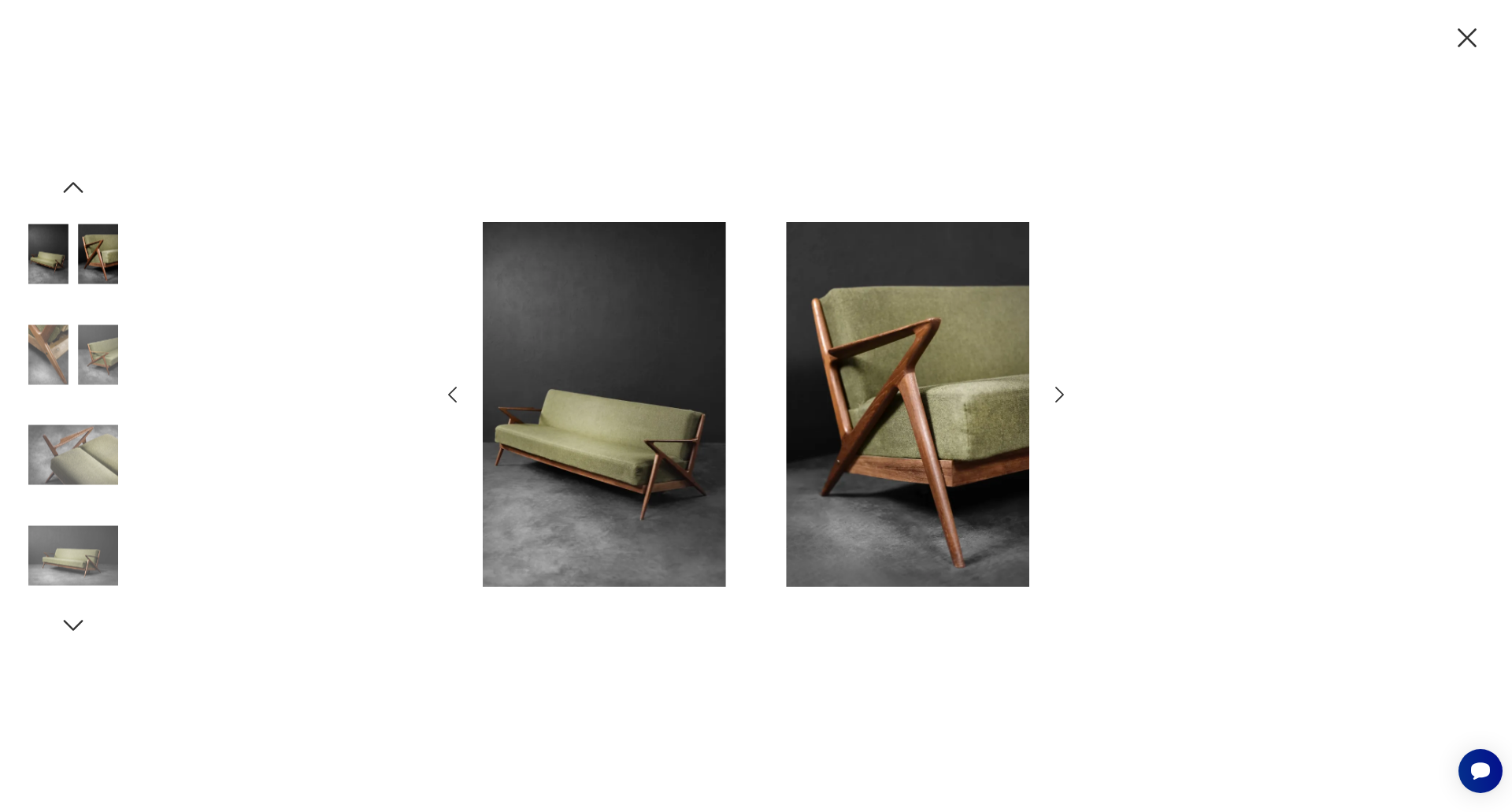
click at [1049, 390] on icon "button" at bounding box center [1059, 395] width 23 height 23
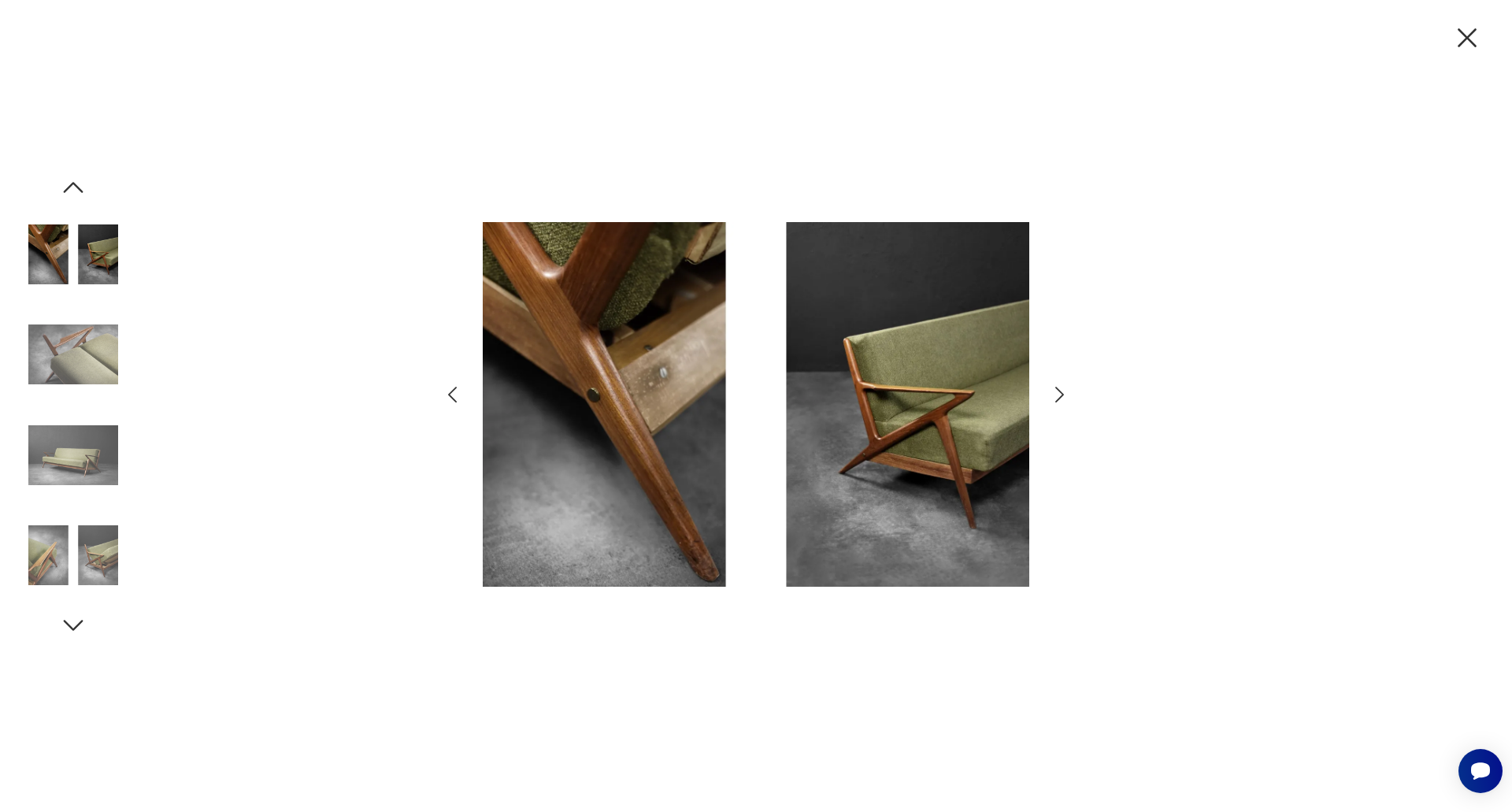
click at [1049, 390] on icon "button" at bounding box center [1059, 395] width 23 height 23
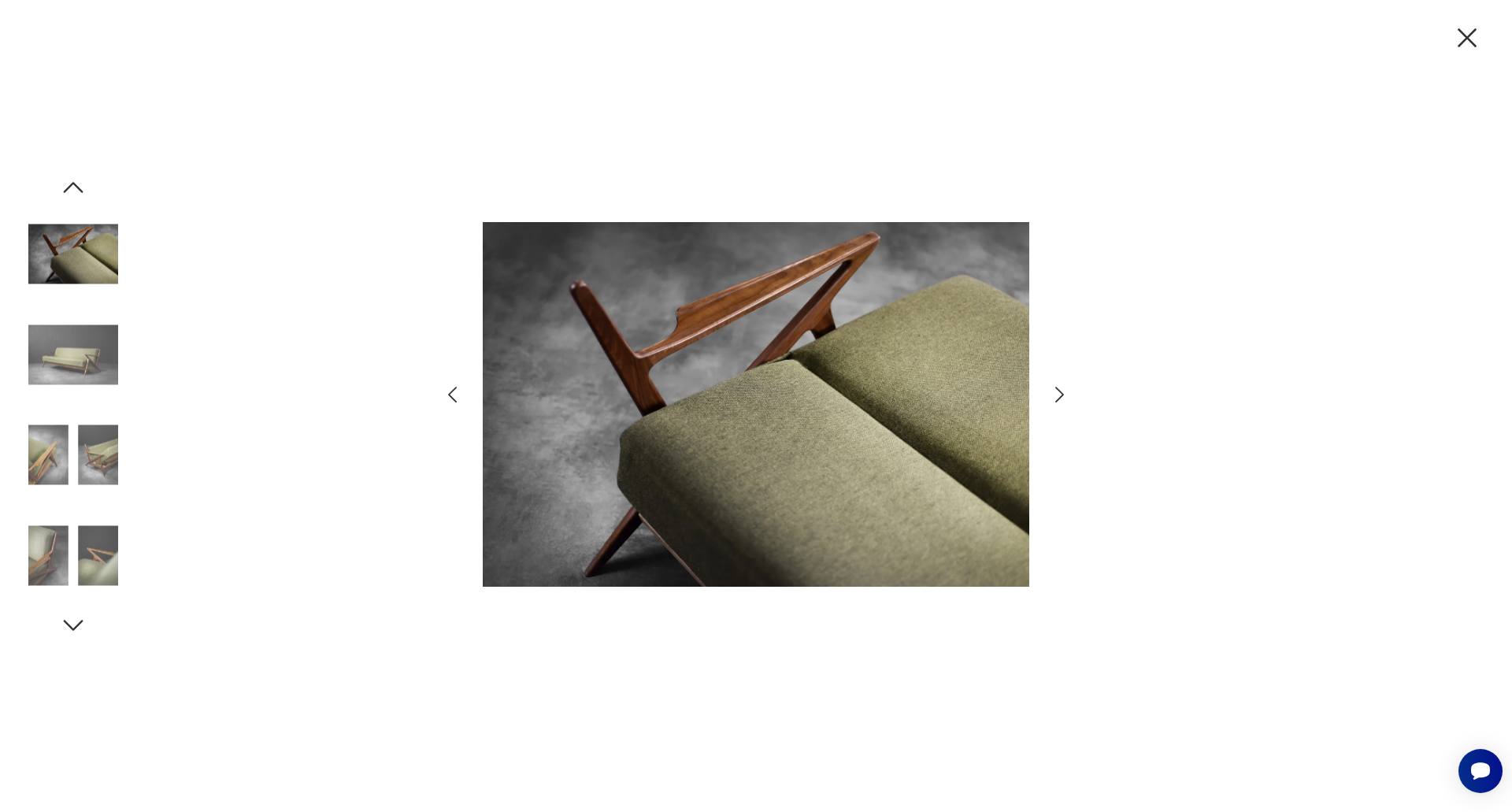
click at [1049, 390] on icon "button" at bounding box center [1059, 395] width 23 height 23
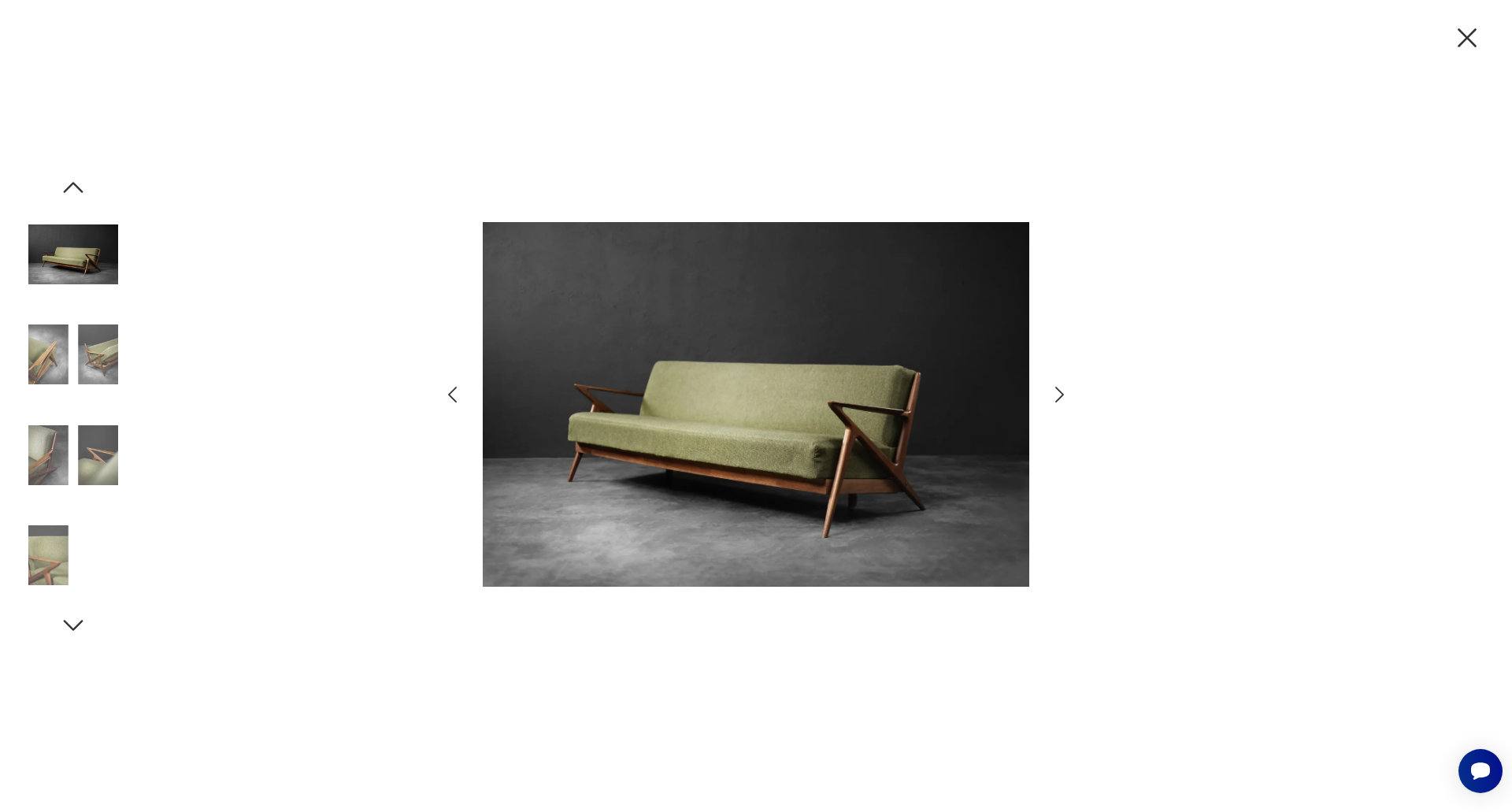
click at [1049, 390] on icon "button" at bounding box center [1059, 395] width 23 height 23
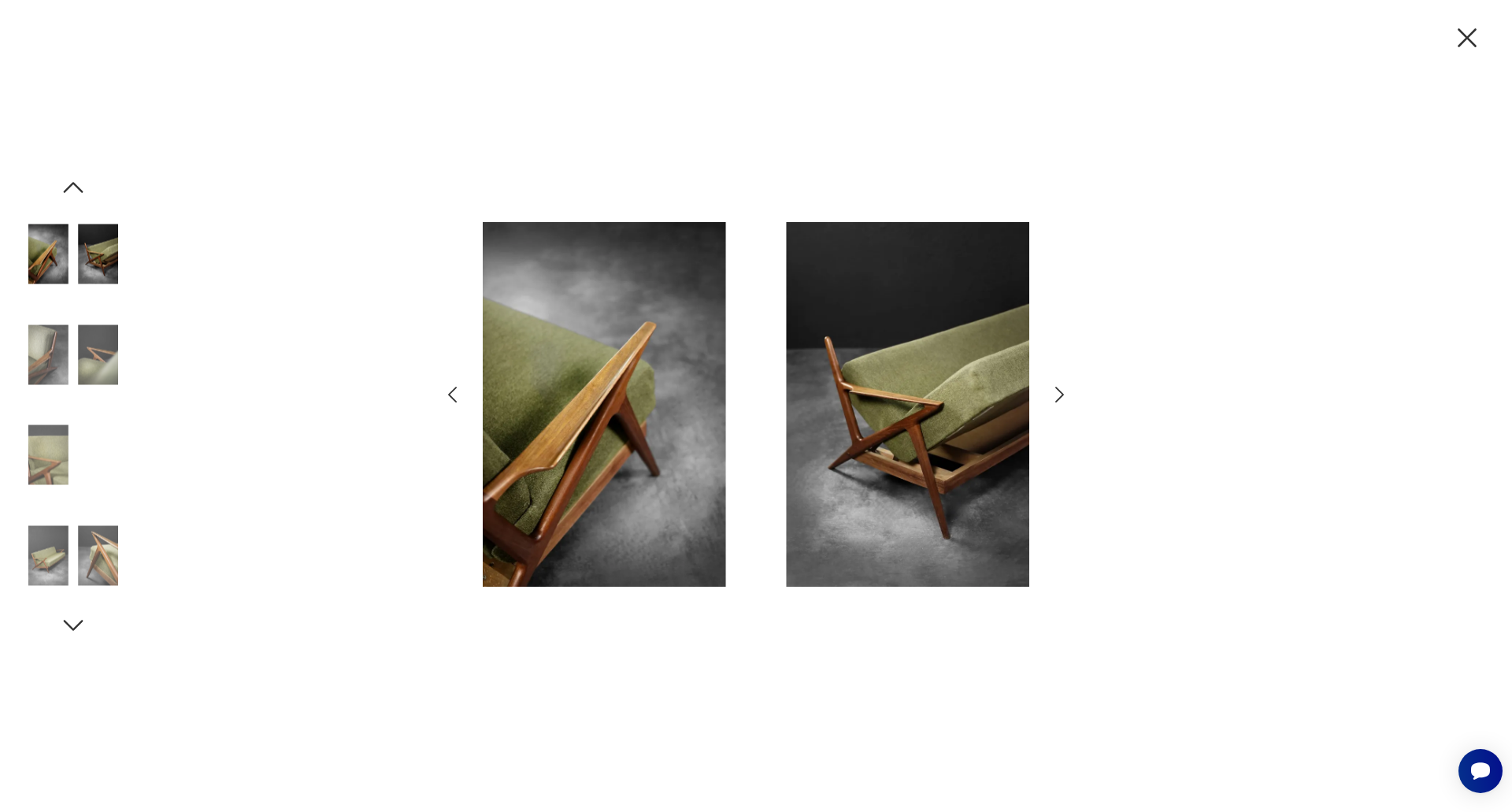
click at [1049, 390] on icon "button" at bounding box center [1059, 395] width 23 height 23
